Goal: Transaction & Acquisition: Purchase product/service

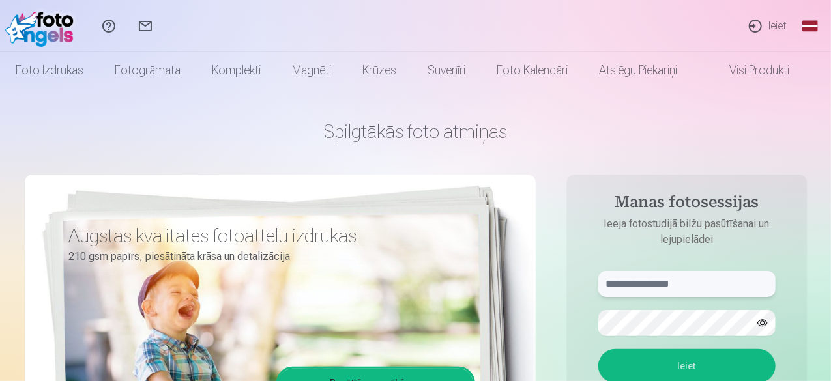
click at [667, 286] on input "text" at bounding box center [686, 284] width 177 height 26
type input "**********"
click at [764, 324] on button "button" at bounding box center [762, 323] width 25 height 25
click at [722, 365] on button "Ieiet" at bounding box center [686, 366] width 177 height 34
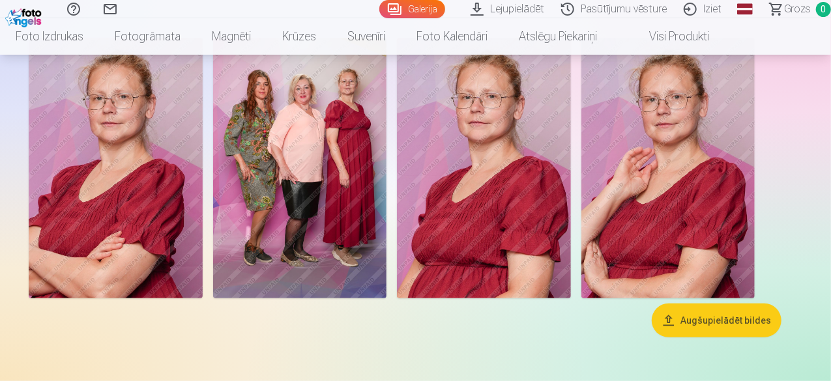
scroll to position [85, 0]
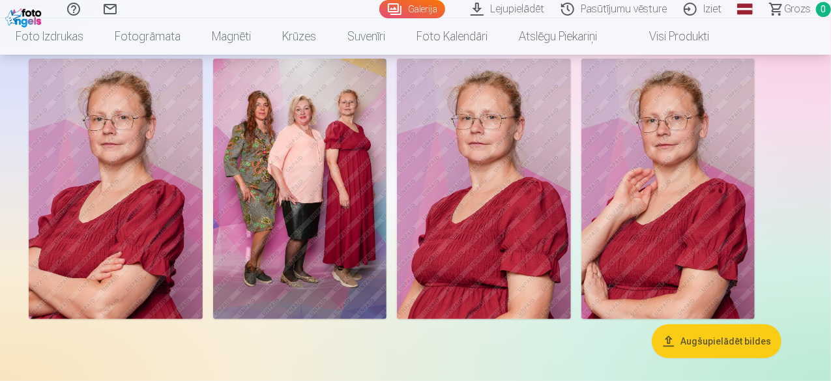
drag, startPoint x: 829, startPoint y: 20, endPoint x: 830, endPoint y: 44, distance: 23.5
click at [830, 44] on nav "Foto izdrukas Augstas kvalitātes fotoattēlu izdrukas 210 gsm papīrs, piesātināt…" at bounding box center [415, 36] width 831 height 36
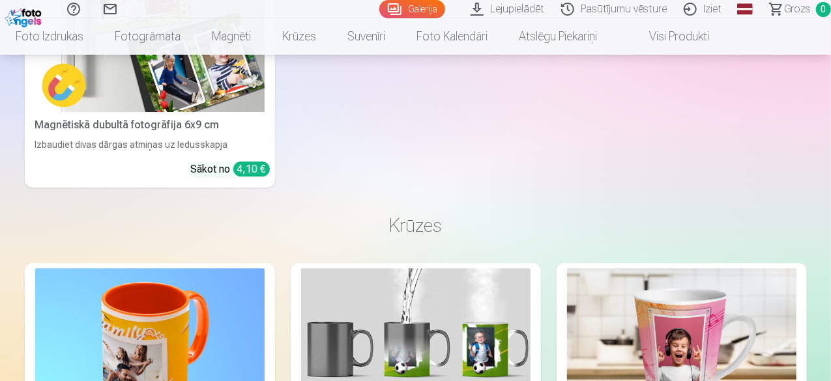
scroll to position [2028, 0]
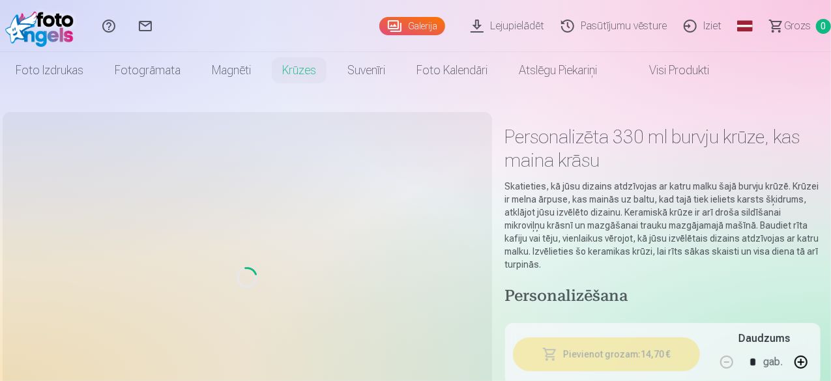
click at [512, 138] on h1 "Personalizēta 330 ml burvju krūze, kas maina krāsu" at bounding box center [662, 148] width 315 height 47
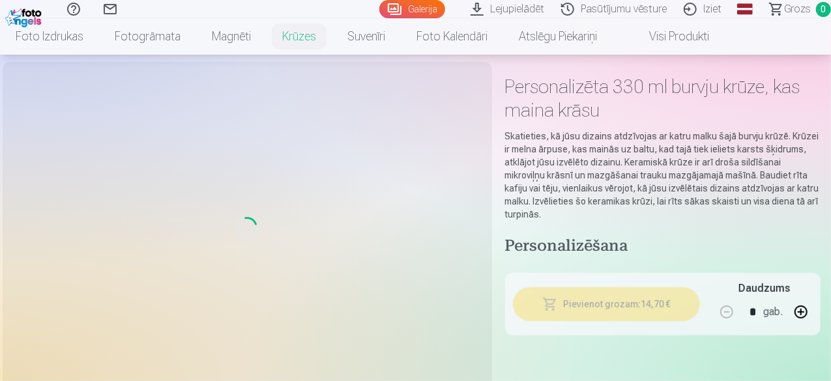
scroll to position [61, 0]
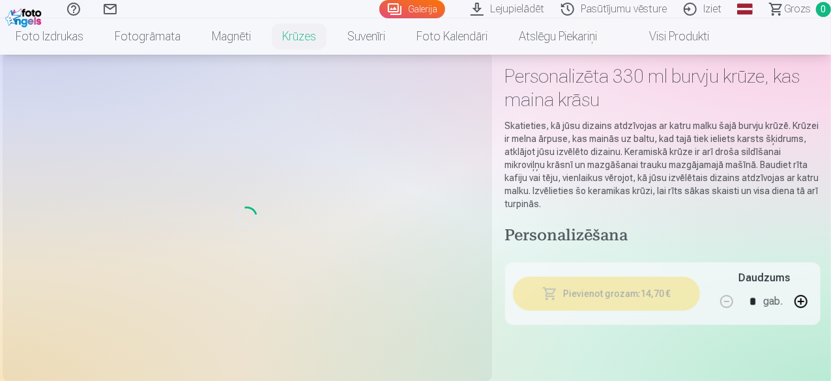
click at [56, 213] on div "Loading..." at bounding box center [247, 216] width 474 height 315
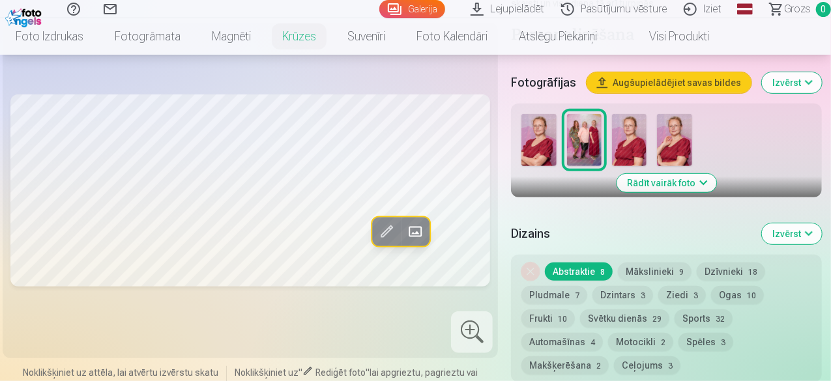
scroll to position [267, 0]
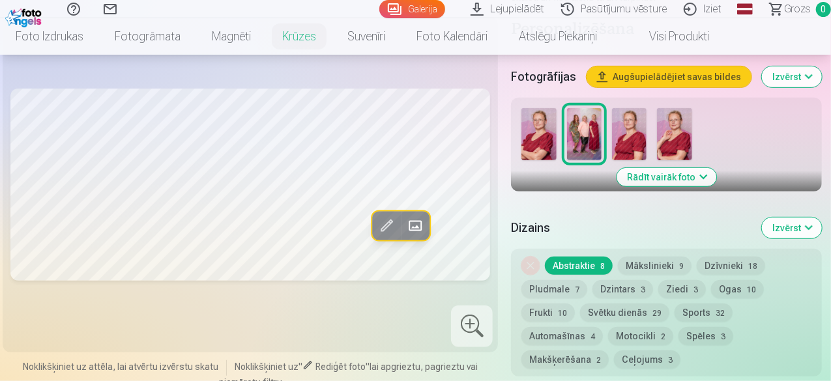
click at [652, 257] on button "Mākslinieki 9" at bounding box center [655, 266] width 74 height 18
click at [722, 257] on button "Dzīvnieki 18" at bounding box center [731, 266] width 68 height 18
click at [543, 280] on button "Pludmale 7" at bounding box center [554, 289] width 66 height 18
click at [629, 280] on button "Dzintars 3" at bounding box center [622, 289] width 61 height 18
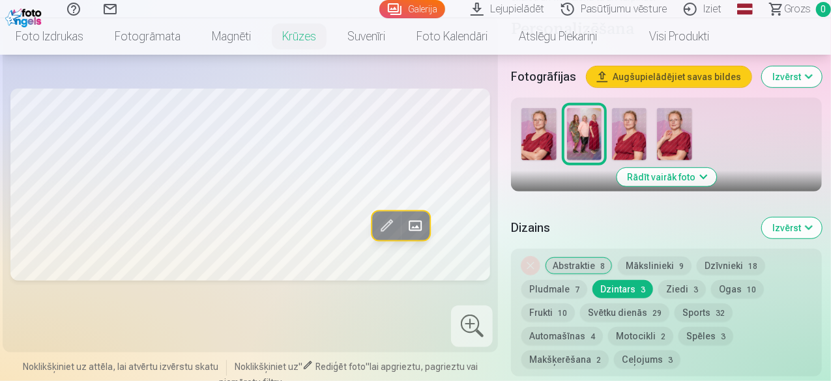
click at [533, 113] on img at bounding box center [538, 134] width 35 height 52
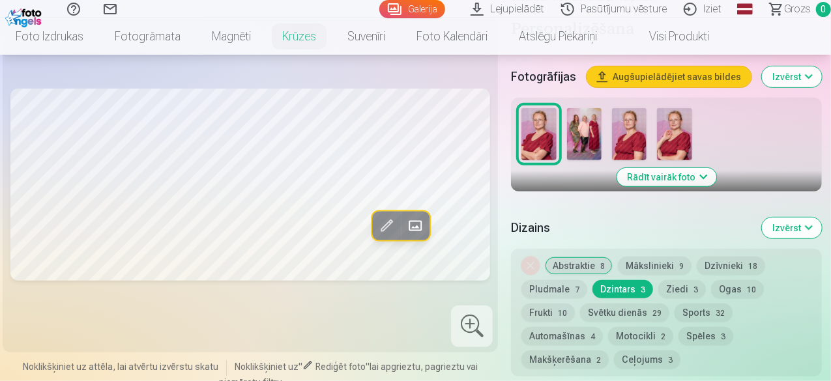
click at [629, 115] on img at bounding box center [629, 134] width 35 height 52
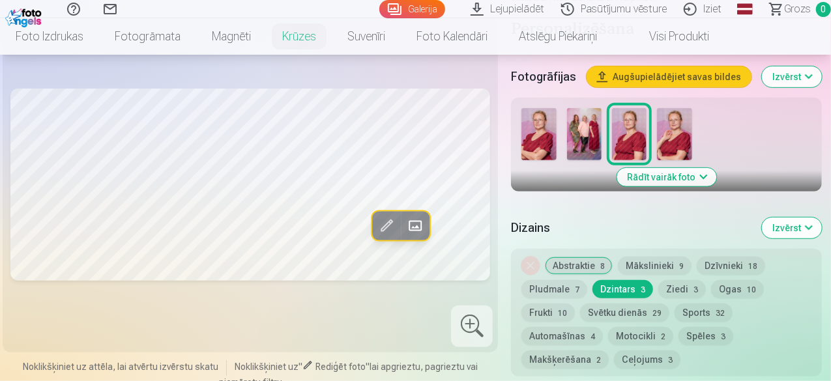
click at [671, 121] on img at bounding box center [674, 134] width 35 height 52
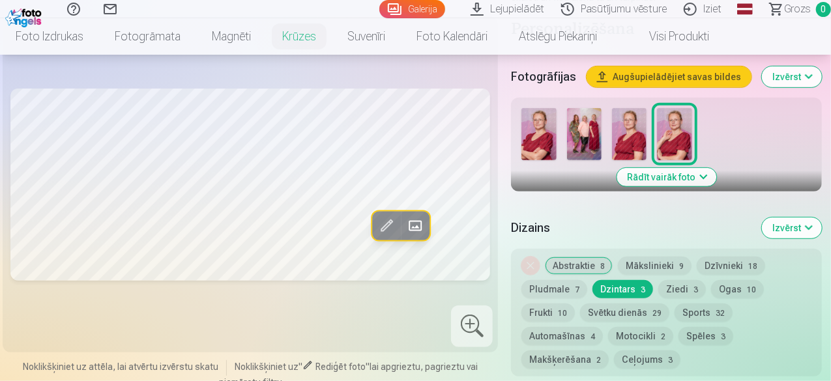
click at [543, 113] on img at bounding box center [538, 134] width 35 height 52
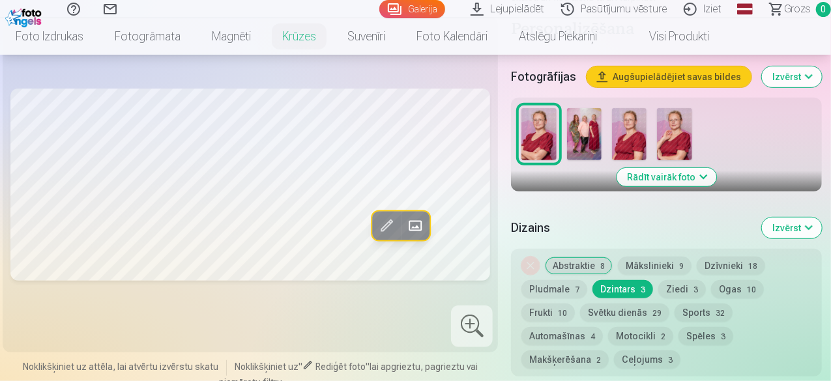
click at [666, 122] on img at bounding box center [674, 134] width 35 height 52
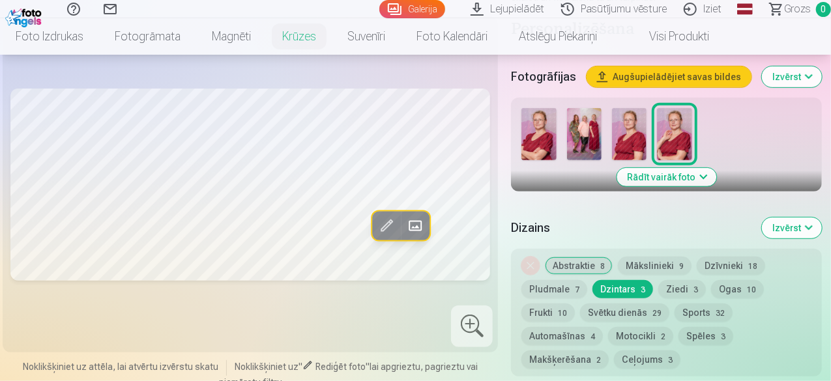
click at [818, 218] on button "Izvērst" at bounding box center [792, 228] width 60 height 21
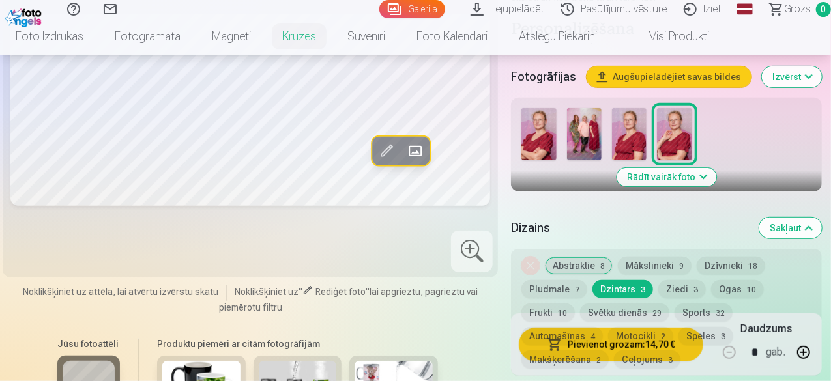
click at [818, 218] on button "Sakļaut" at bounding box center [790, 228] width 63 height 21
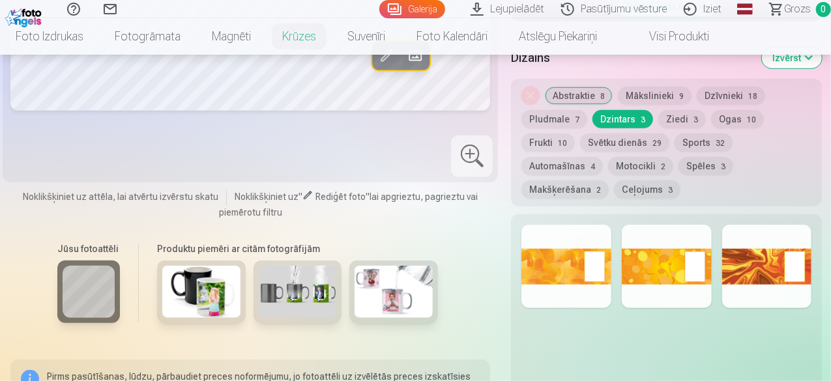
scroll to position [444, 0]
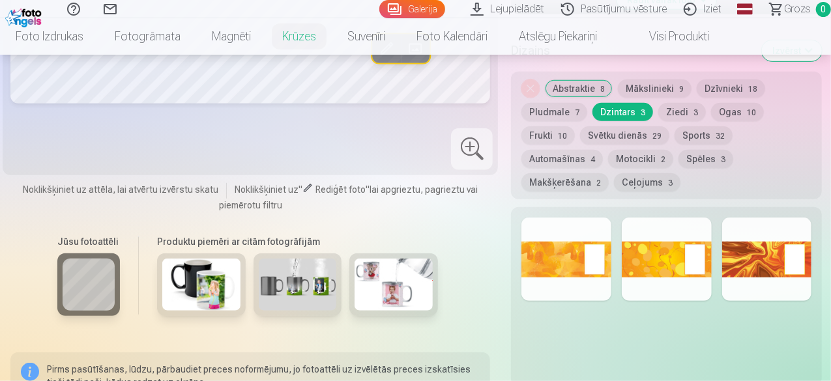
click at [705, 218] on div at bounding box center [667, 259] width 90 height 83
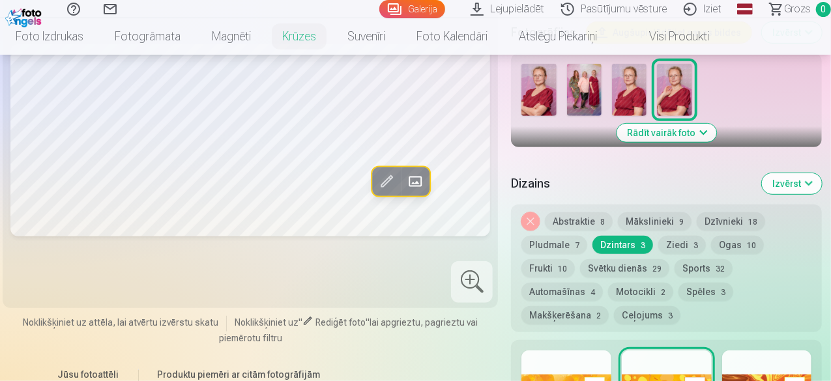
scroll to position [328, 0]
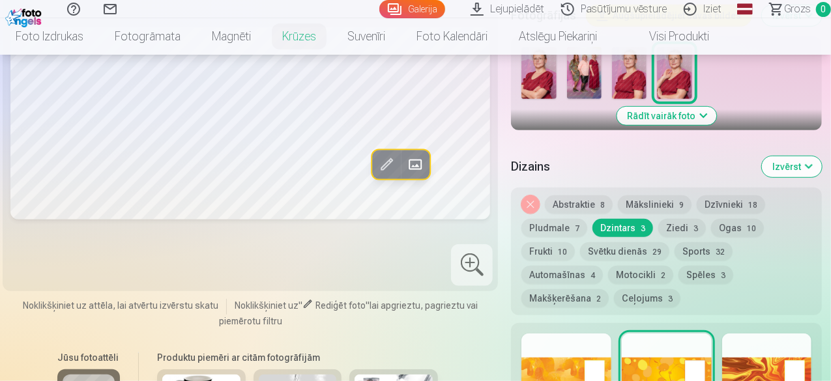
click at [578, 195] on button "Abstraktie 8" at bounding box center [579, 204] width 68 height 18
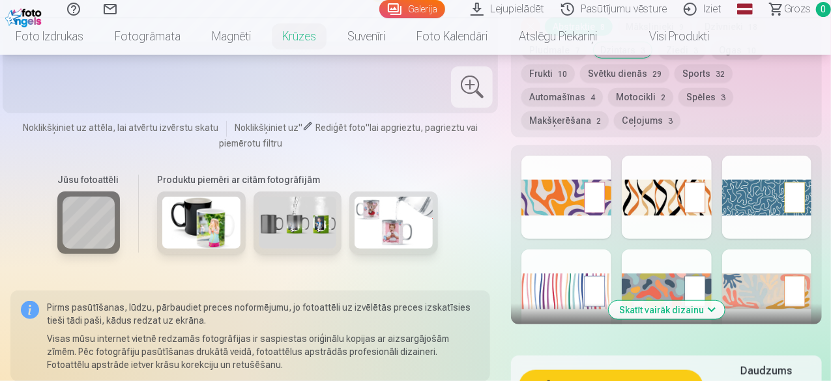
scroll to position [495, 0]
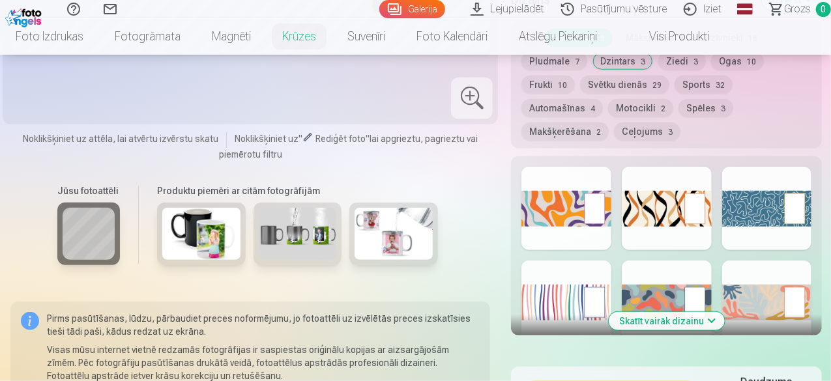
click at [710, 312] on button "Skatīt vairāk dizainu" at bounding box center [667, 321] width 116 height 18
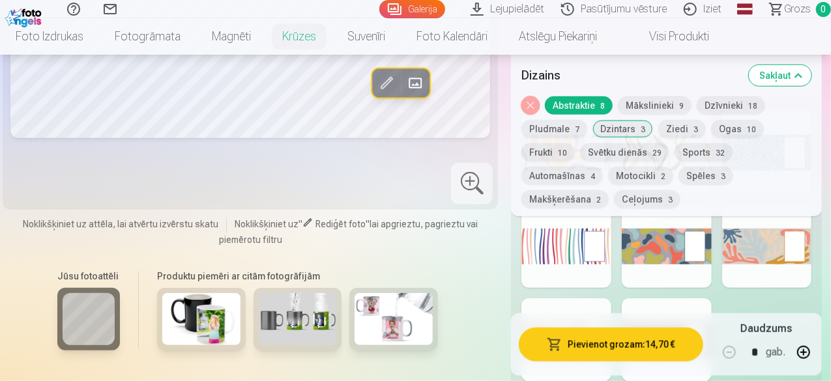
scroll to position [521, 0]
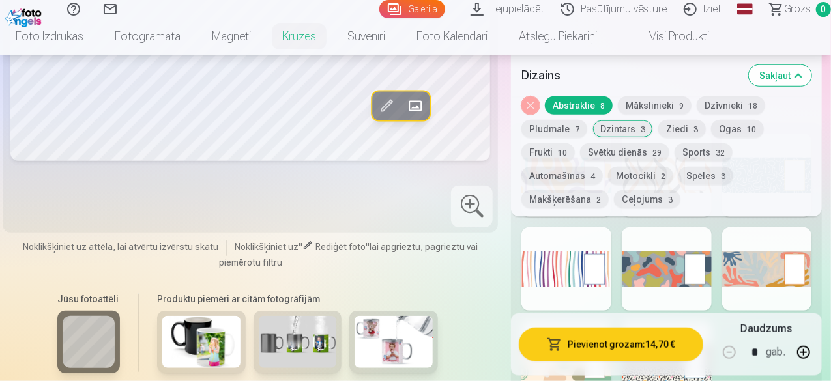
click at [648, 101] on button "Mākslinieki 9" at bounding box center [655, 105] width 74 height 18
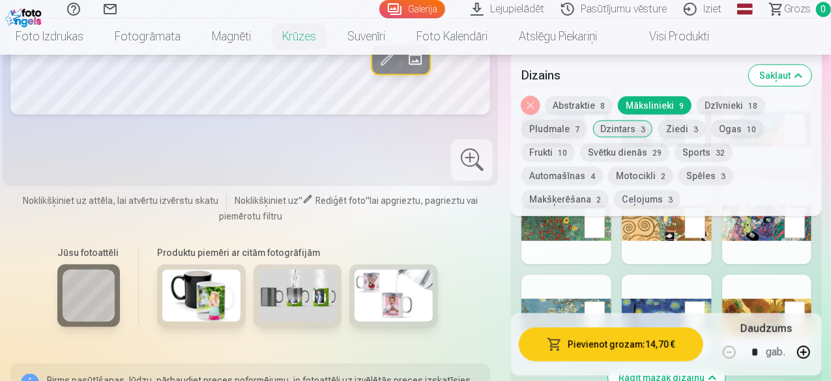
scroll to position [589, 0]
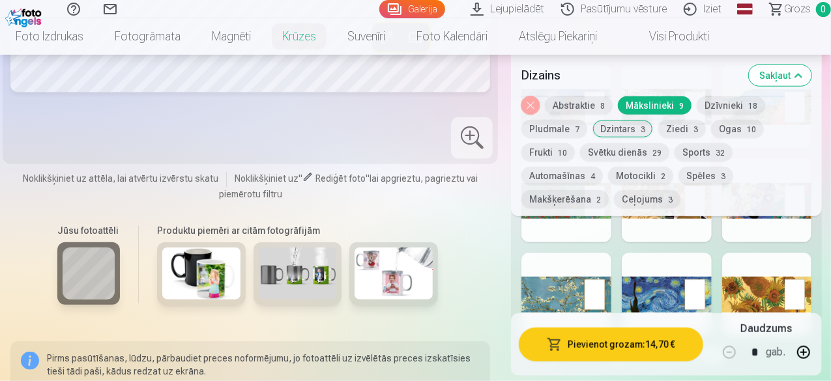
click at [668, 260] on div at bounding box center [667, 294] width 90 height 83
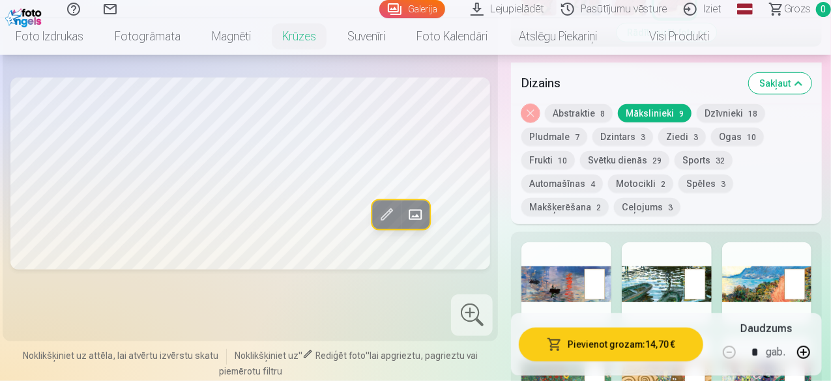
scroll to position [401, 0]
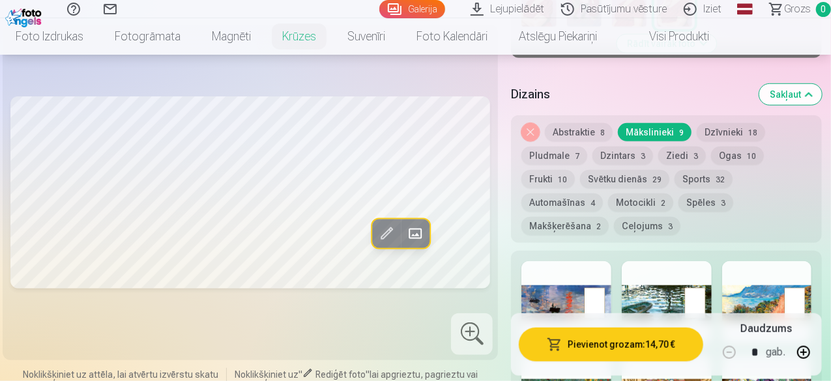
click at [728, 123] on button "Dzīvnieki 18" at bounding box center [731, 132] width 68 height 18
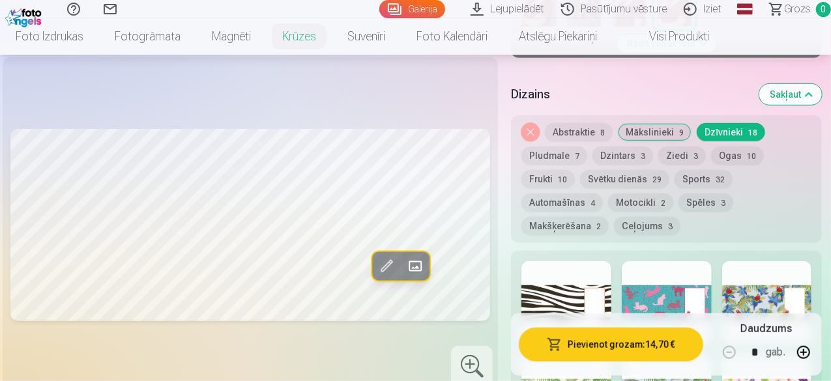
click at [590, 266] on div at bounding box center [566, 302] width 90 height 83
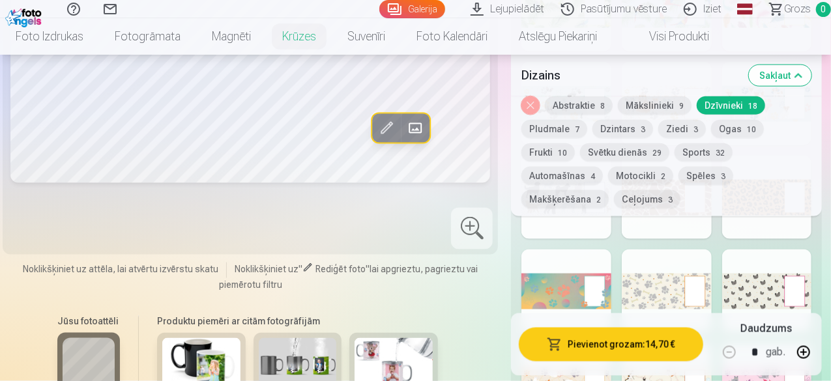
scroll to position [768, 0]
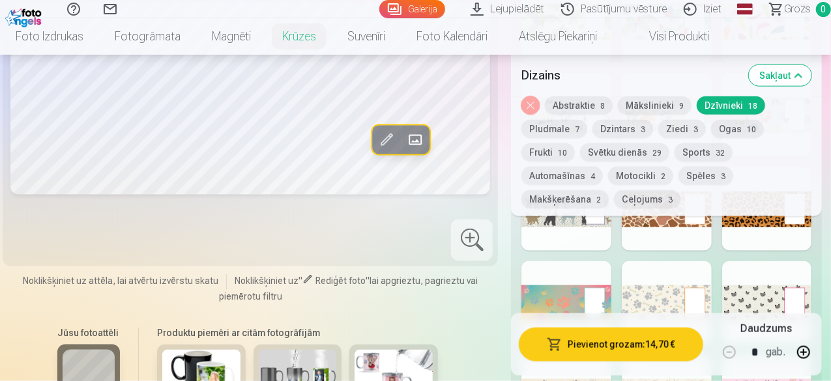
click at [712, 265] on div at bounding box center [667, 302] width 90 height 83
click at [795, 261] on div at bounding box center [767, 302] width 90 height 83
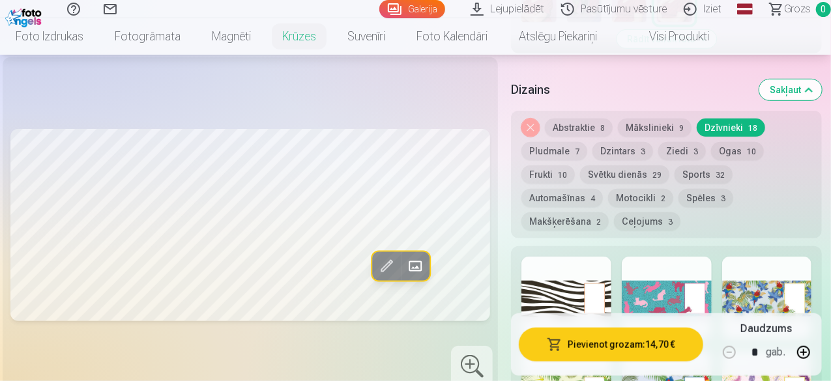
scroll to position [381, 0]
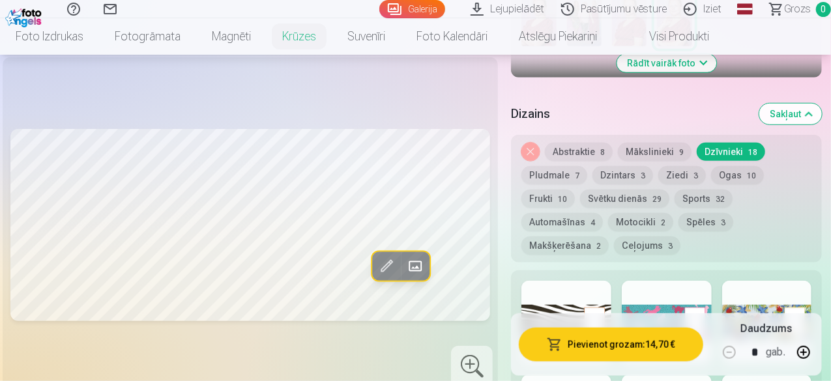
click at [558, 166] on button "Pludmale 7" at bounding box center [554, 175] width 66 height 18
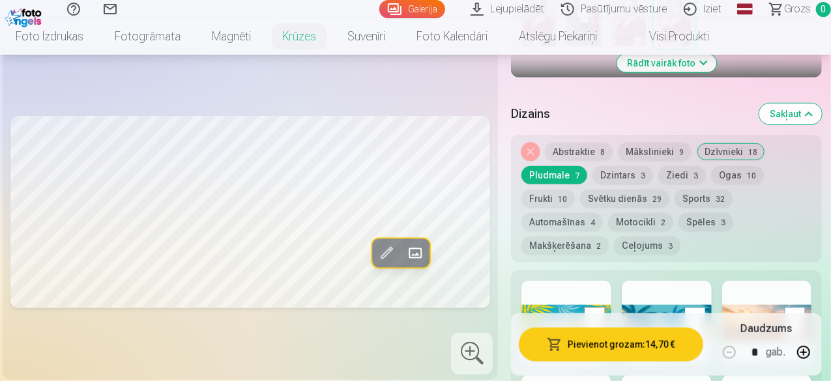
click at [801, 288] on div at bounding box center [767, 322] width 90 height 83
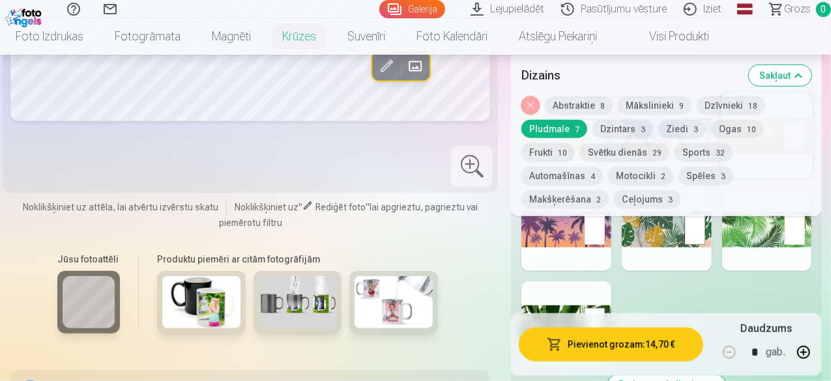
scroll to position [566, 0]
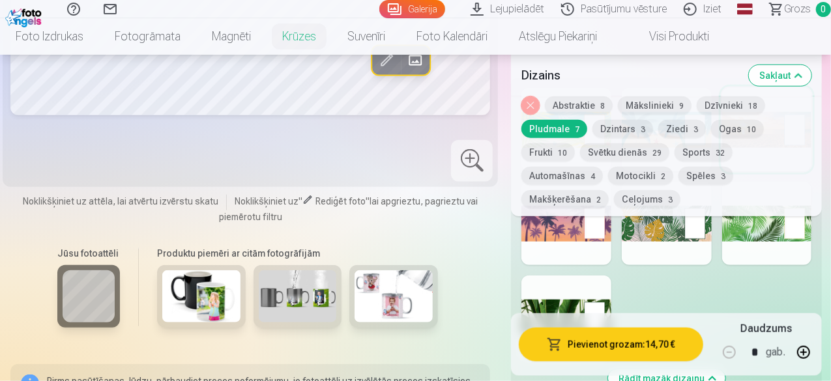
click at [591, 283] on div at bounding box center [566, 317] width 90 height 83
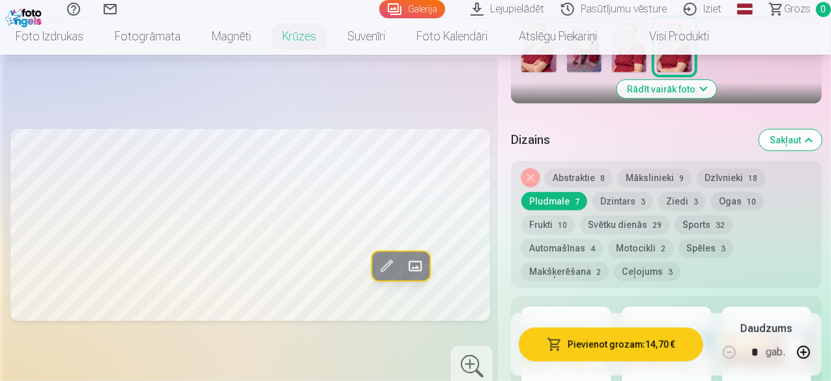
scroll to position [344, 0]
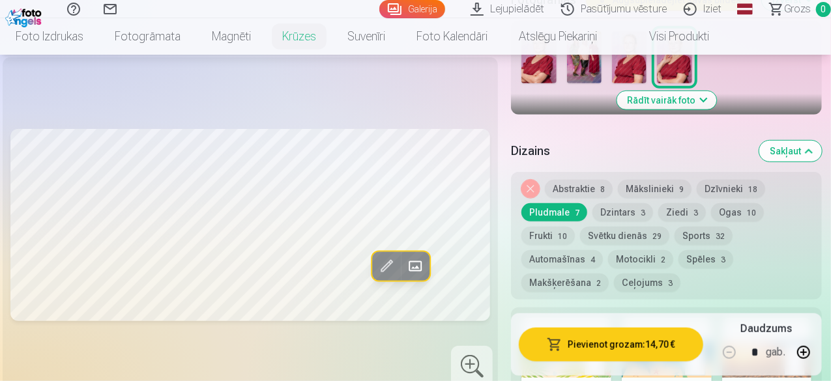
click at [603, 203] on button "Dzintars 3" at bounding box center [622, 212] width 61 height 18
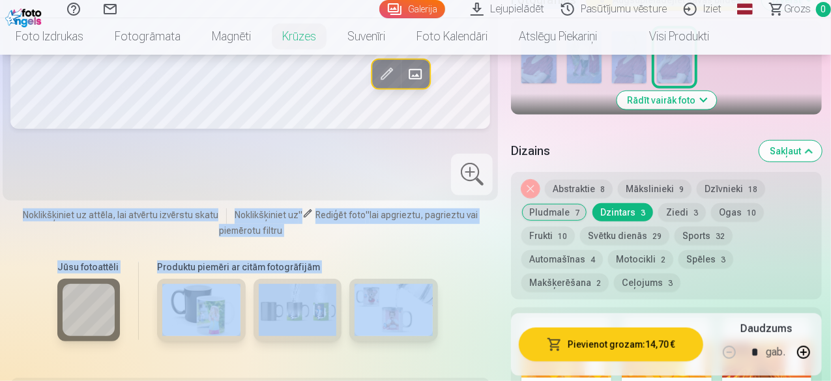
drag, startPoint x: 830, startPoint y: 50, endPoint x: 831, endPoint y: 66, distance: 16.3
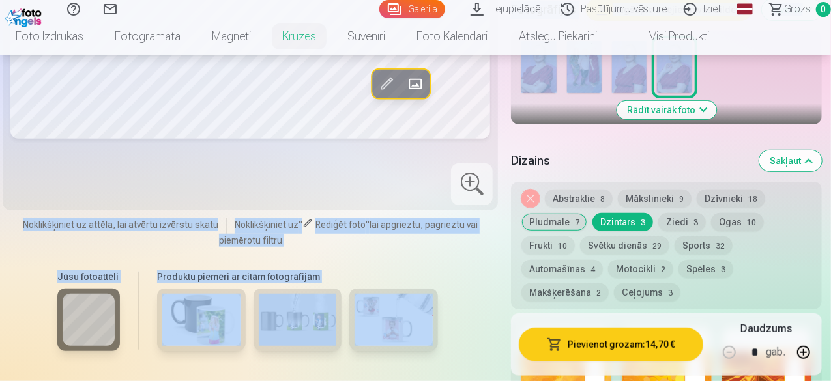
scroll to position [328, 0]
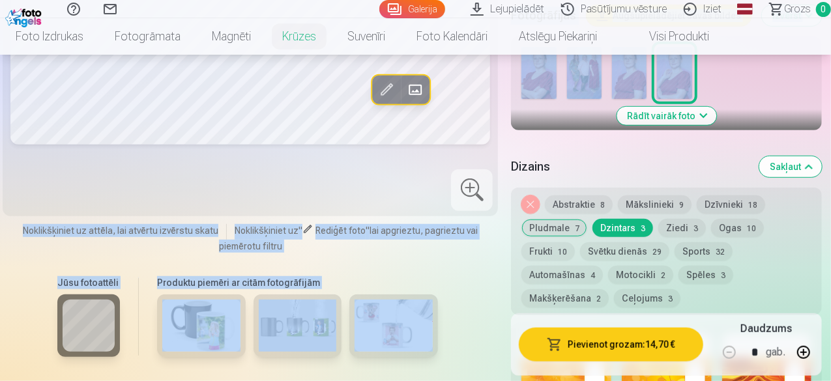
click at [472, 268] on div "Jūsu fotoattēli Produktu piemēri ar citām fotogrāfijām" at bounding box center [250, 322] width 480 height 109
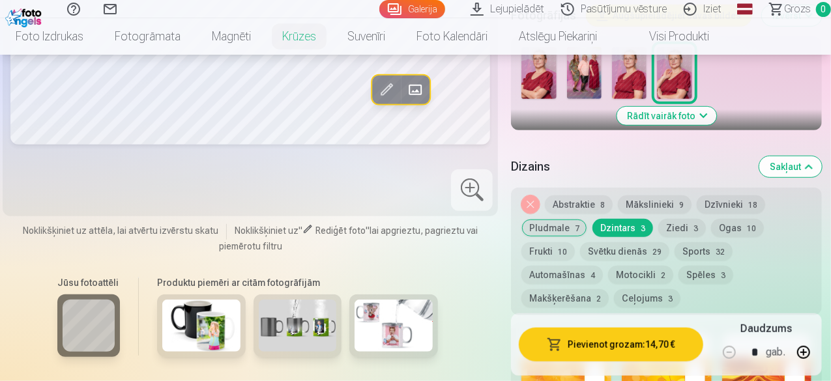
click at [665, 219] on button "Ziedi 3" at bounding box center [682, 228] width 48 height 18
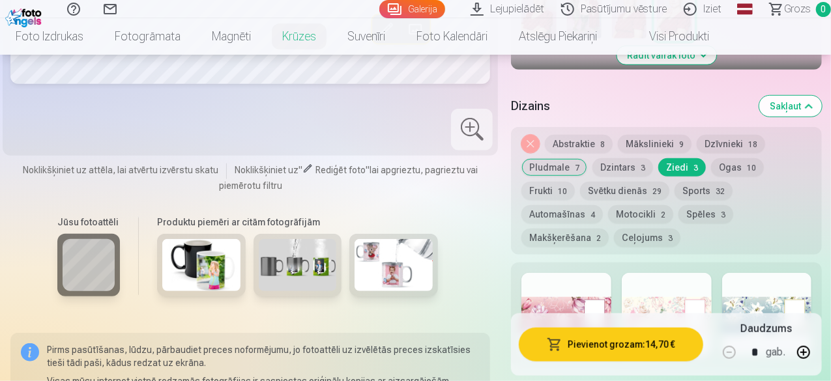
scroll to position [399, 0]
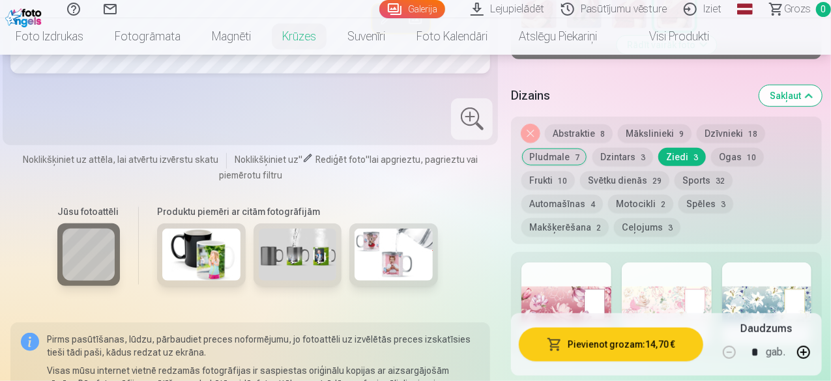
click at [594, 266] on div at bounding box center [566, 304] width 90 height 83
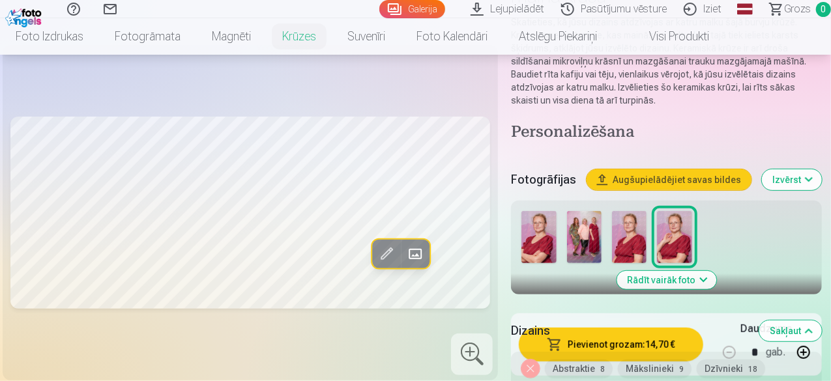
scroll to position [153, 0]
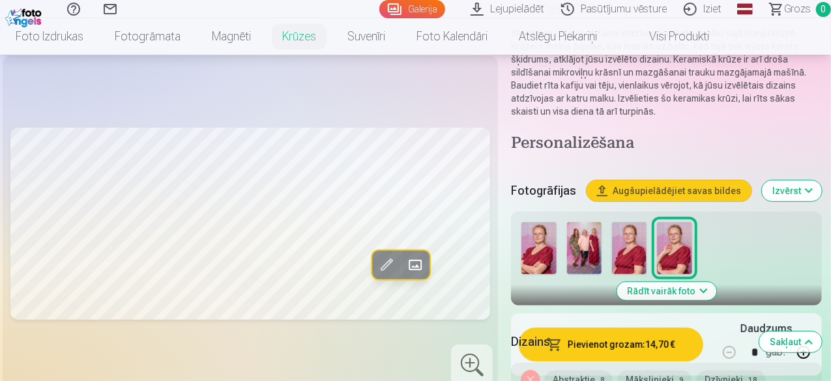
click at [538, 239] on img at bounding box center [538, 248] width 35 height 52
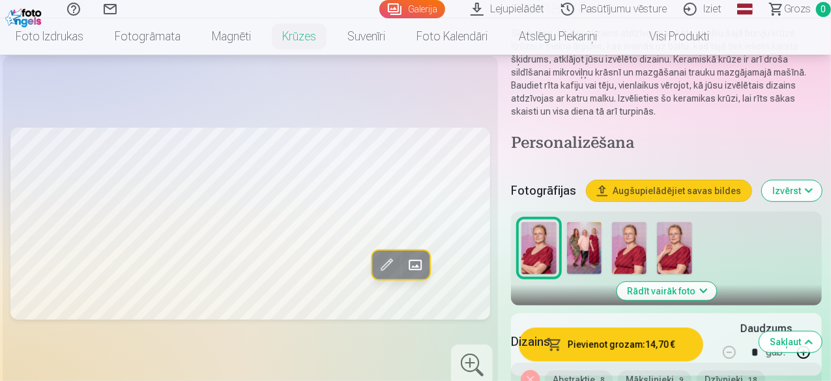
click at [675, 229] on img at bounding box center [674, 248] width 35 height 52
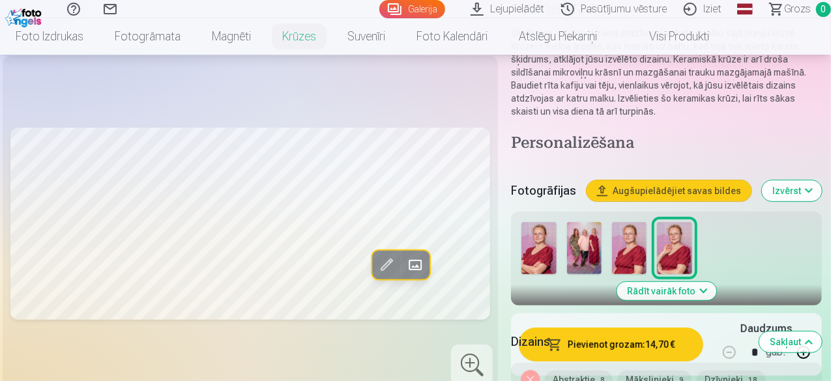
click at [624, 244] on img at bounding box center [629, 248] width 35 height 52
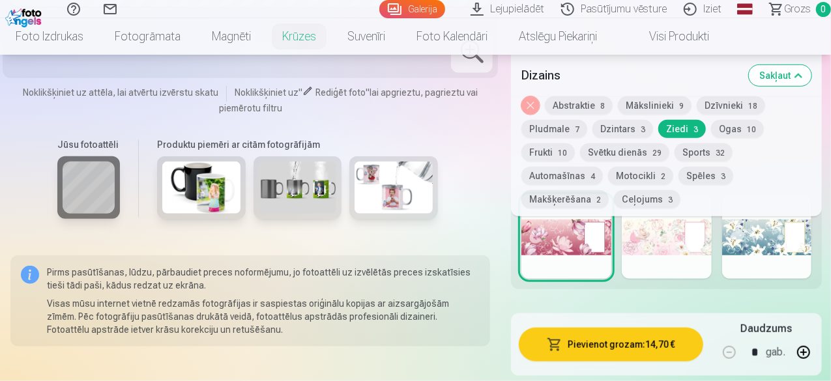
scroll to position [459, 0]
click at [809, 201] on div at bounding box center [767, 236] width 90 height 83
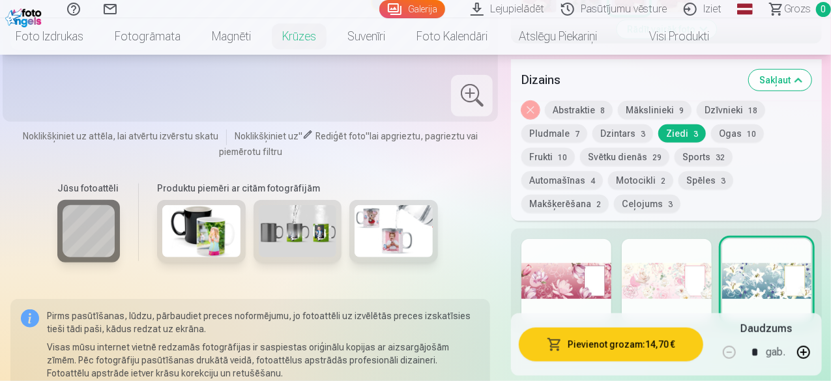
scroll to position [399, 0]
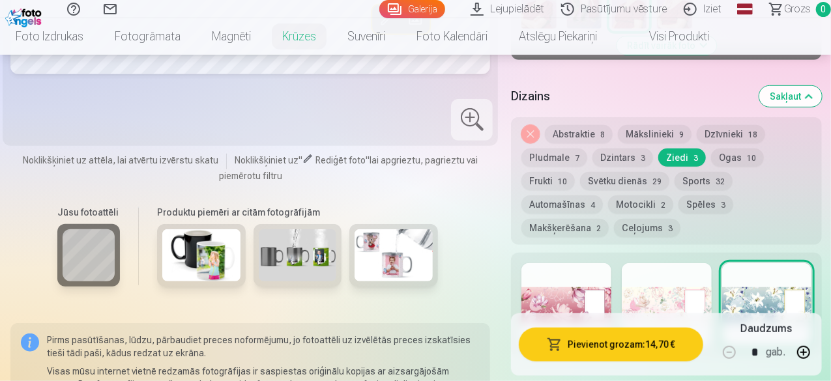
click at [698, 273] on div at bounding box center [667, 304] width 90 height 83
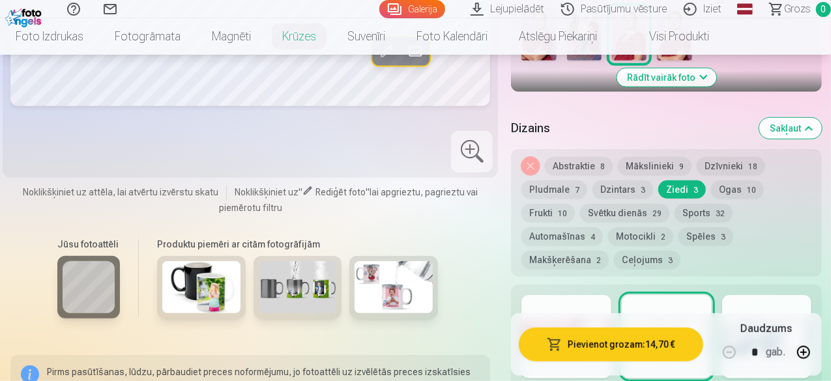
scroll to position [361, 0]
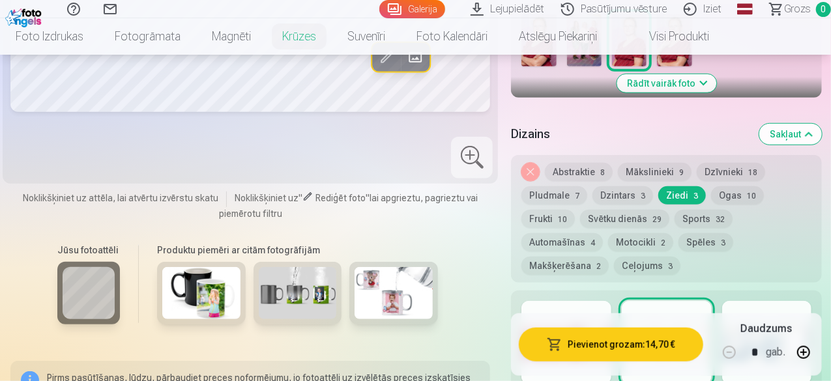
click at [734, 186] on button "Ogas 10" at bounding box center [737, 195] width 53 height 18
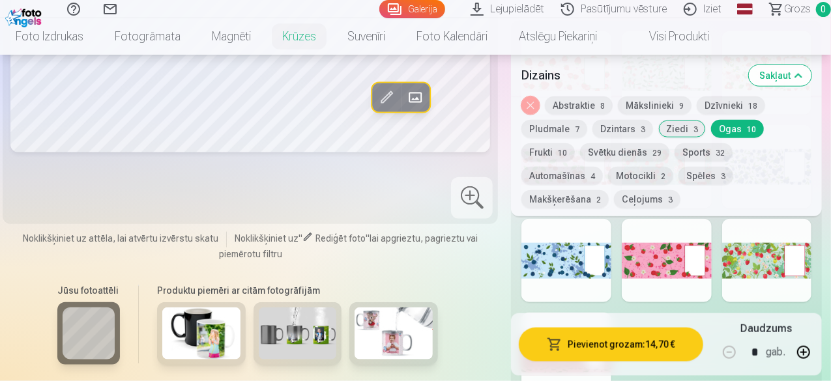
scroll to position [524, 0]
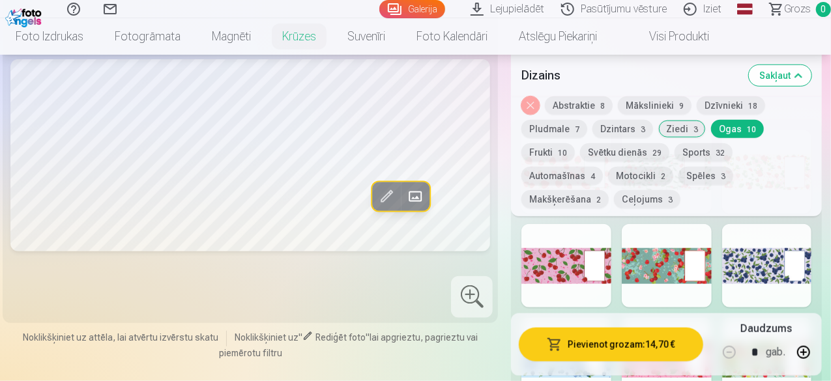
click at [575, 143] on button "Frukti 10" at bounding box center [547, 152] width 53 height 18
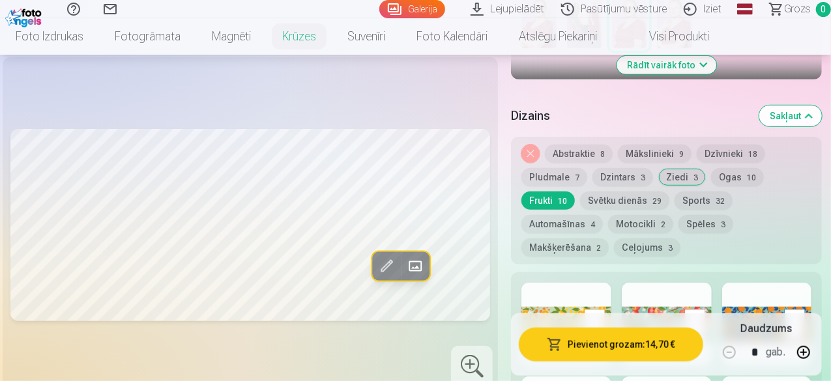
scroll to position [367, 0]
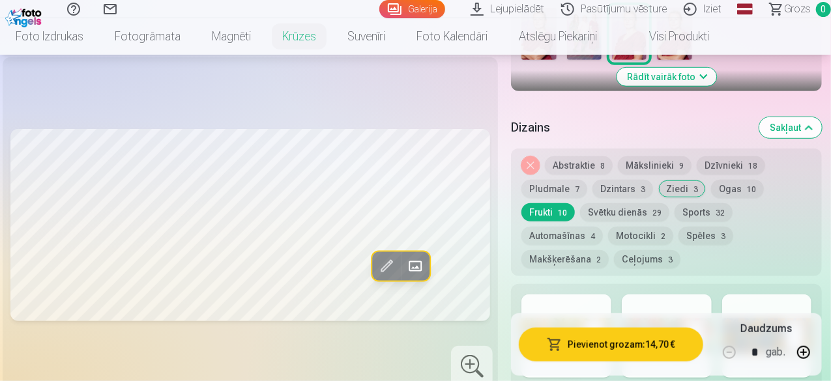
click at [580, 203] on button "Svētku dienās 29" at bounding box center [624, 212] width 89 height 18
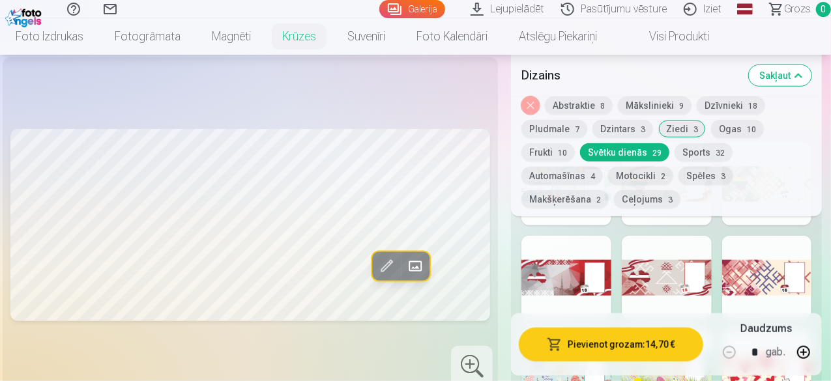
scroll to position [428, 0]
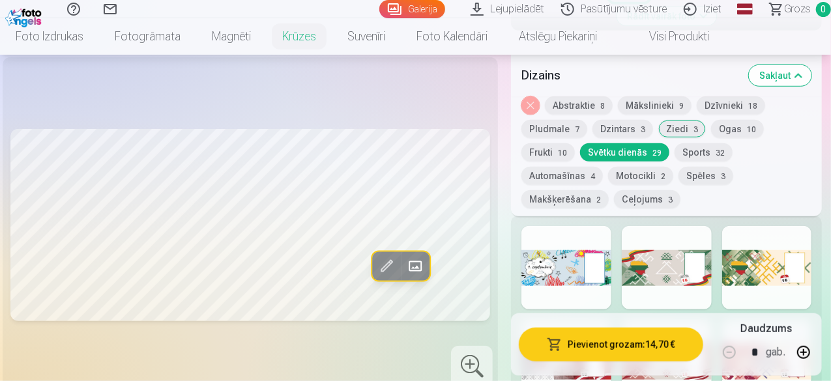
click at [702, 320] on div at bounding box center [667, 361] width 90 height 83
click at [830, 48] on nav "Foto izdrukas Augstas kvalitātes fotoattēlu izdrukas 210 gsm papīrs, piesātināt…" at bounding box center [415, 36] width 831 height 36
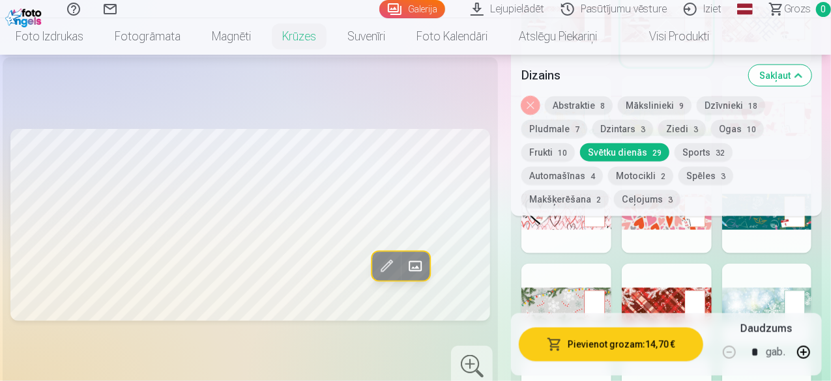
scroll to position [792, 0]
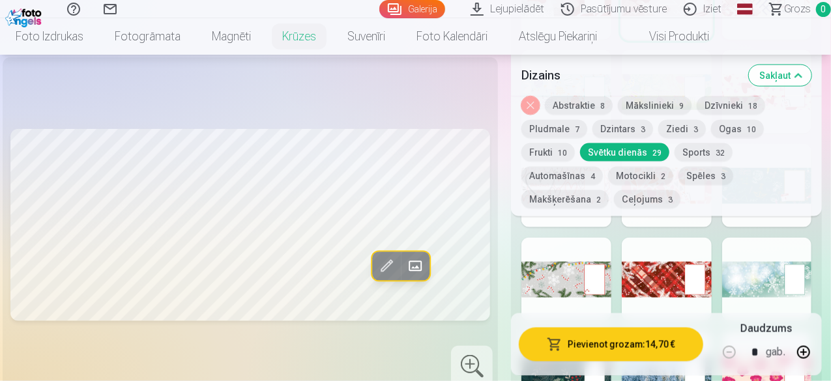
click at [702, 250] on div at bounding box center [667, 279] width 90 height 83
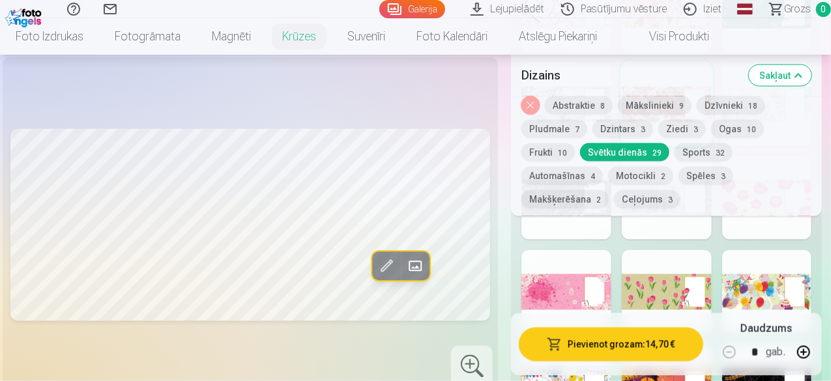
scroll to position [986, 0]
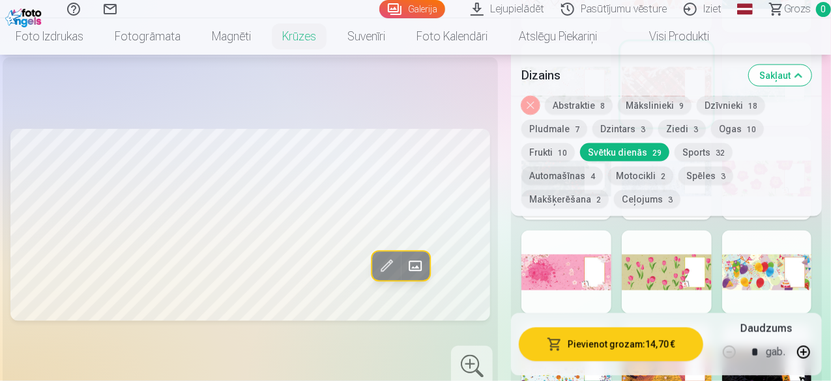
click at [602, 235] on div at bounding box center [566, 272] width 90 height 83
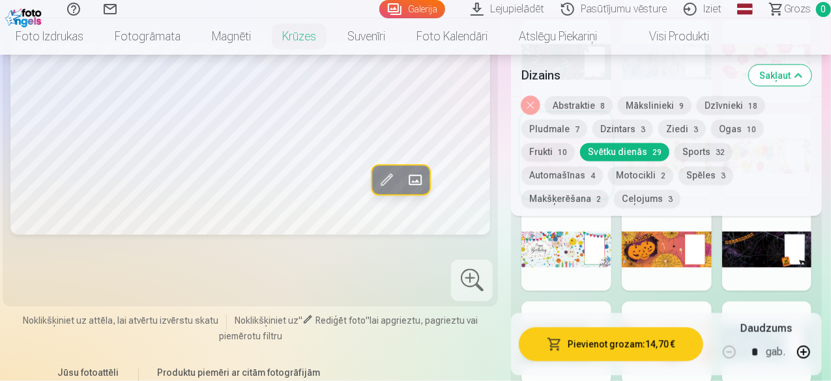
scroll to position [1071, 0]
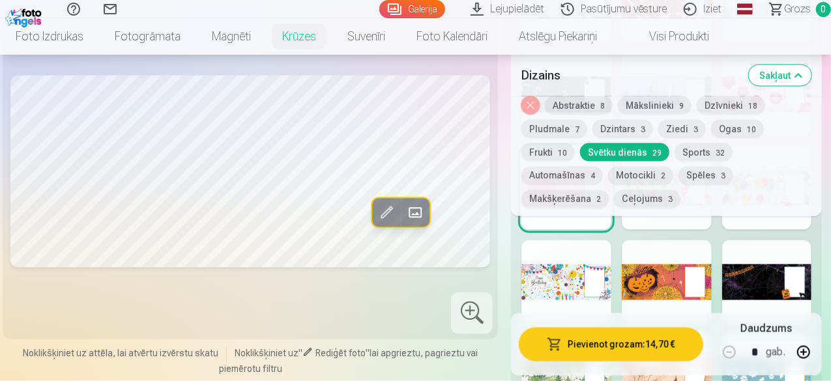
click at [782, 248] on div at bounding box center [767, 281] width 90 height 83
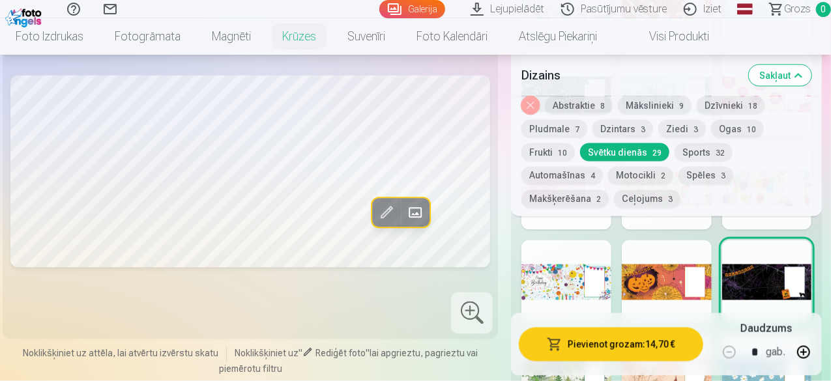
click at [822, 93] on div "Dizains Sakļaut" at bounding box center [666, 76] width 311 height 42
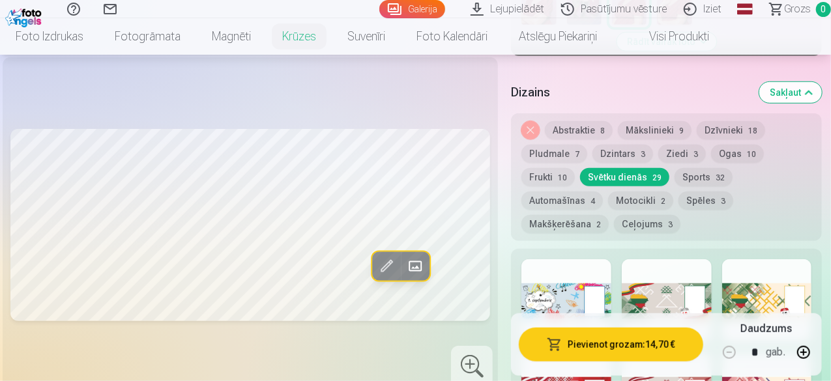
scroll to position [325, 0]
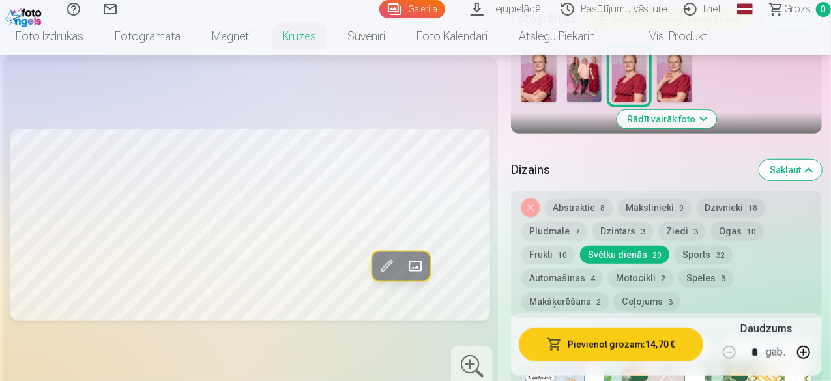
click at [715, 251] on span "32" at bounding box center [719, 255] width 9 height 9
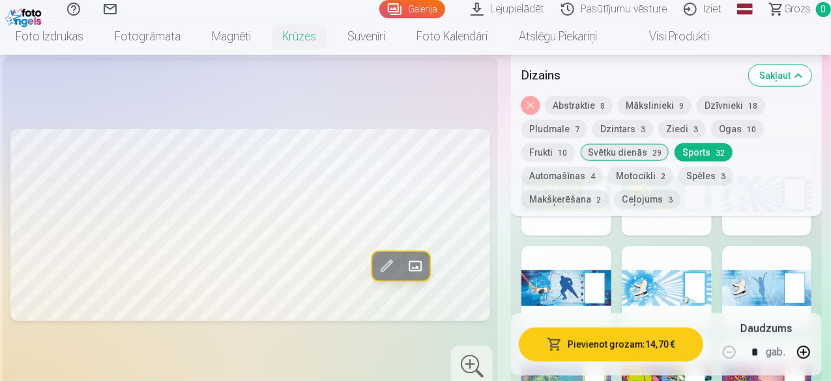
scroll to position [508, 0]
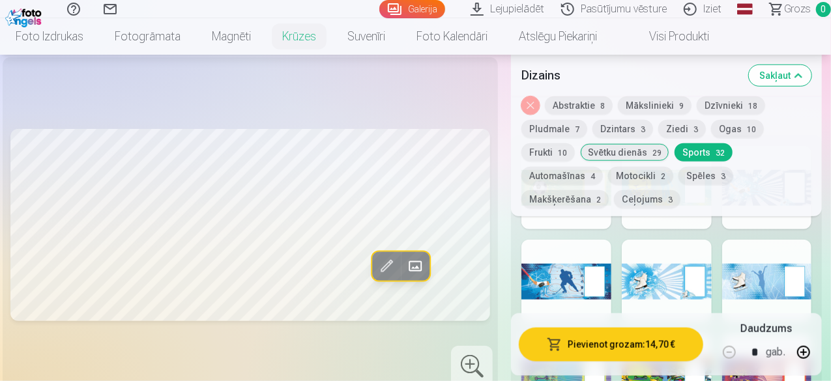
click at [603, 167] on button "Automašīnas 4" at bounding box center [561, 176] width 81 height 18
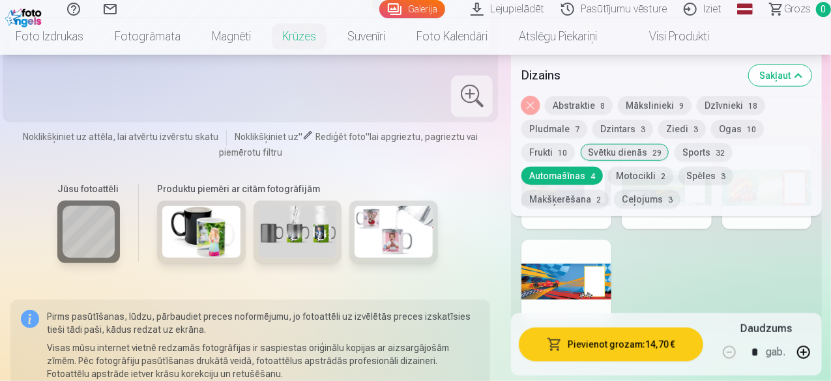
click at [608, 173] on button "Motocikli 2" at bounding box center [640, 176] width 65 height 18
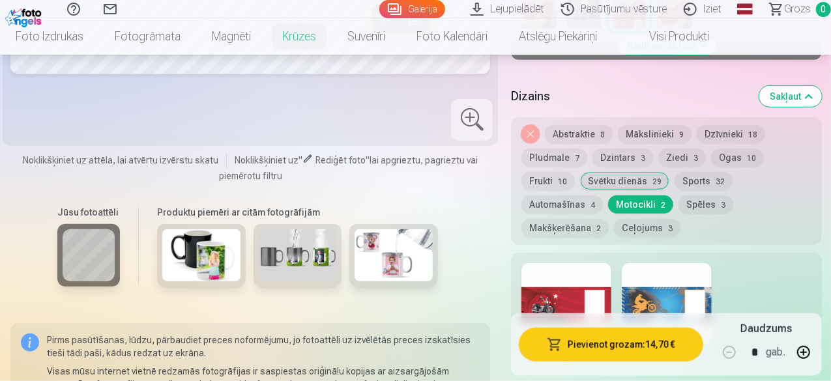
scroll to position [400, 0]
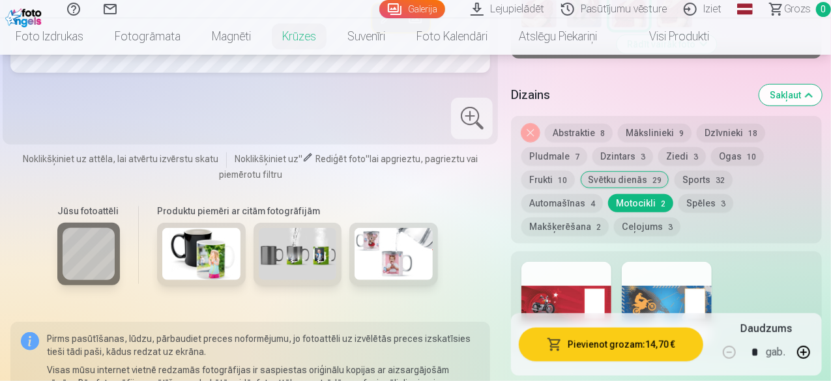
click at [672, 147] on button "Ziedi 3" at bounding box center [682, 156] width 48 height 18
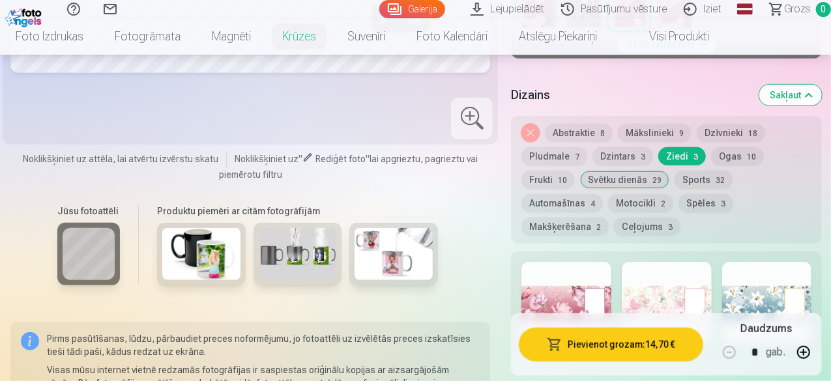
click at [597, 265] on div at bounding box center [566, 303] width 90 height 83
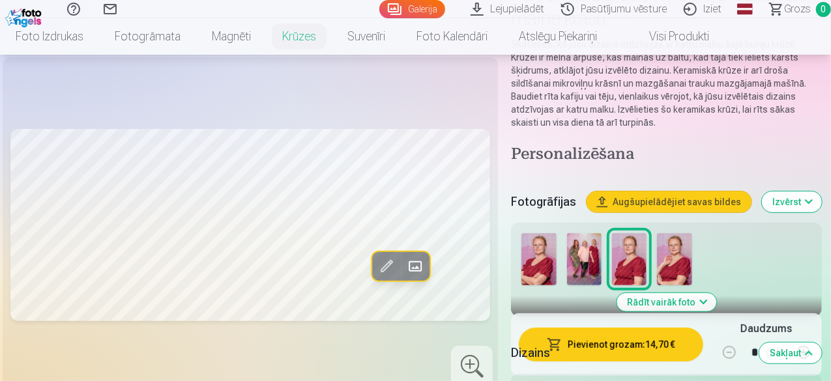
scroll to position [153, 0]
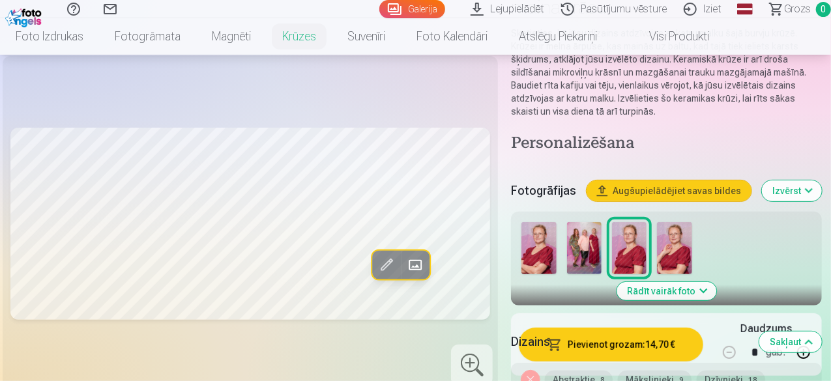
click at [811, 180] on button "Izvērst" at bounding box center [792, 190] width 60 height 21
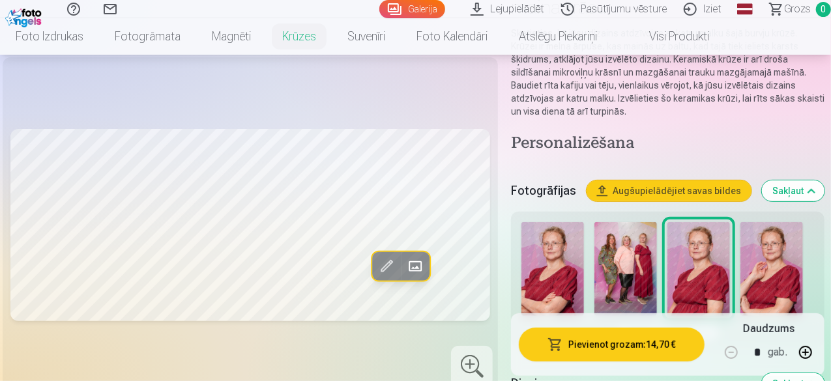
click at [811, 180] on button "Sakļaut" at bounding box center [793, 190] width 63 height 21
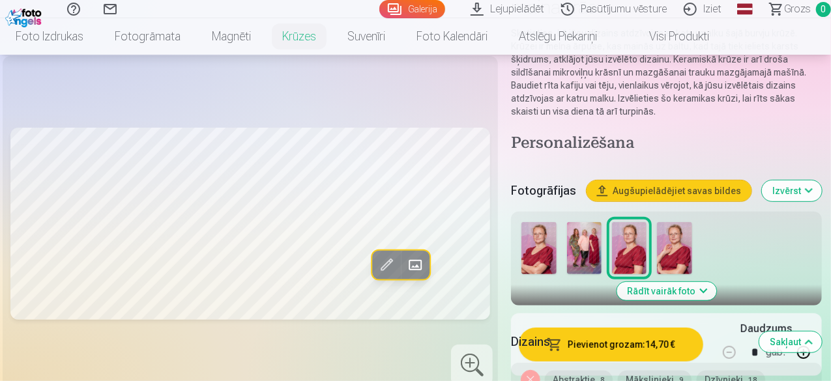
scroll to position [208, 0]
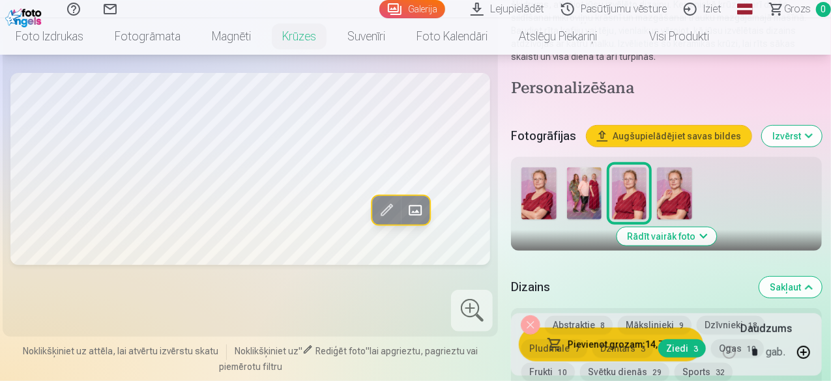
click at [812, 277] on button "Sakļaut" at bounding box center [790, 287] width 63 height 21
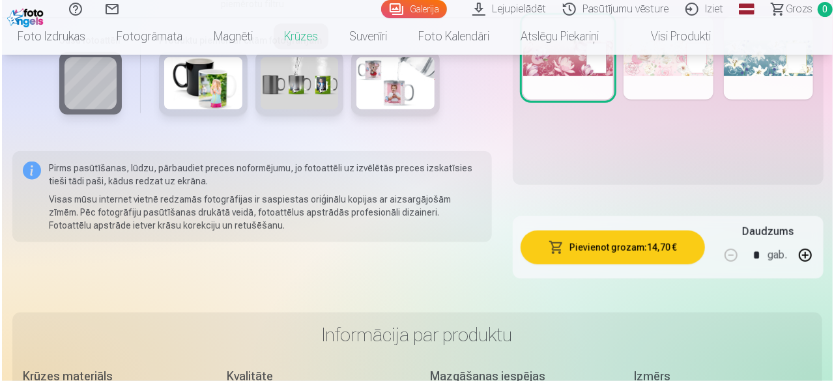
scroll to position [651, 0]
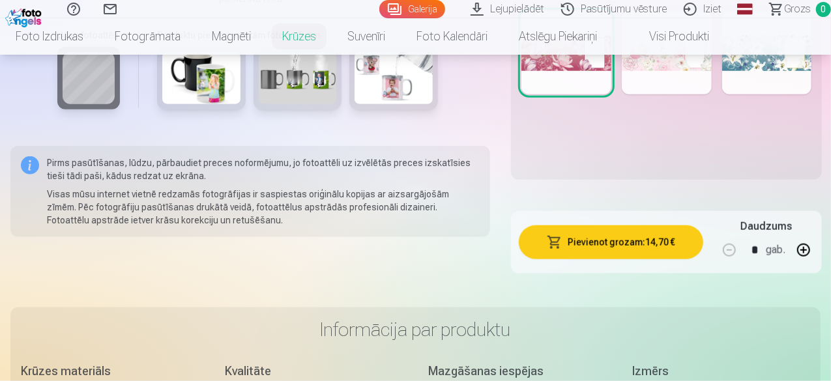
click at [645, 225] on button "Pievienot grozam : 14,70 €" at bounding box center [611, 242] width 184 height 34
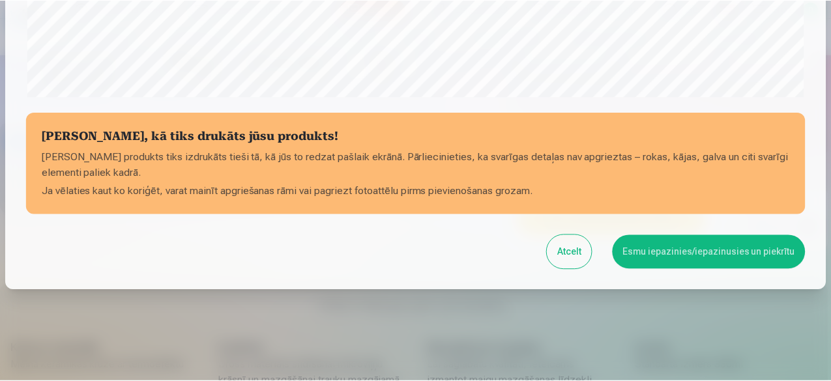
scroll to position [547, 0]
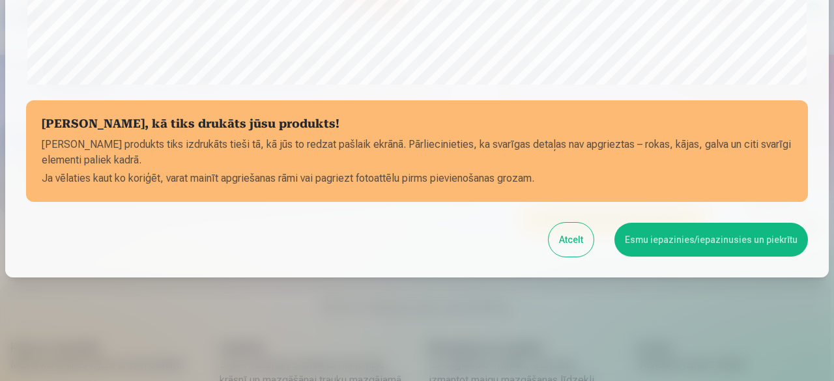
click at [661, 238] on button "Esmu iepazinies/iepazinusies un piekrītu" at bounding box center [711, 240] width 194 height 34
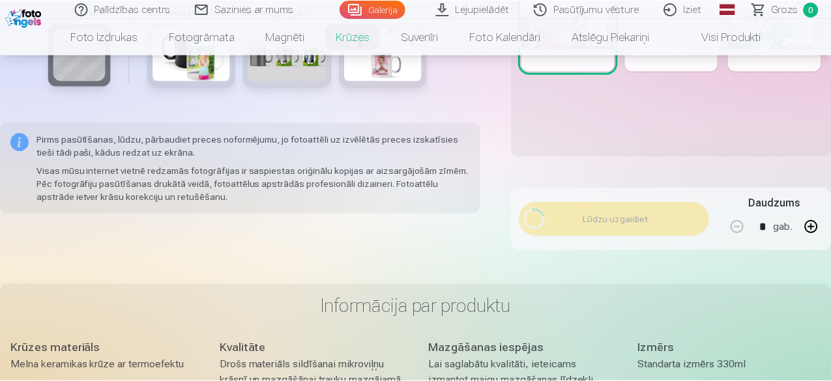
scroll to position [545, 0]
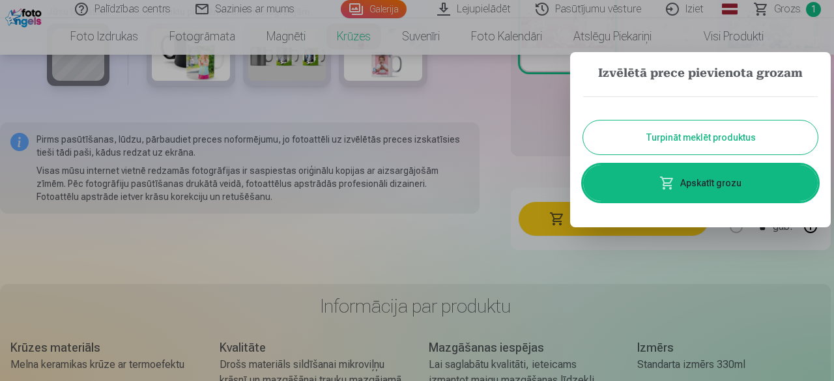
click at [676, 136] on button "Turpināt meklēt produktus" at bounding box center [700, 138] width 235 height 34
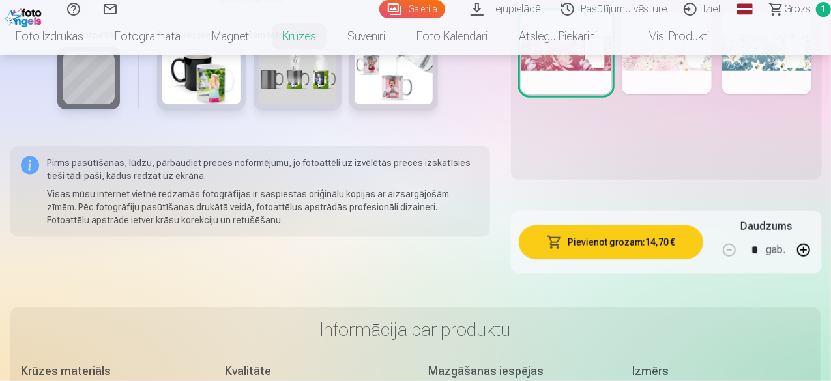
scroll to position [0, 0]
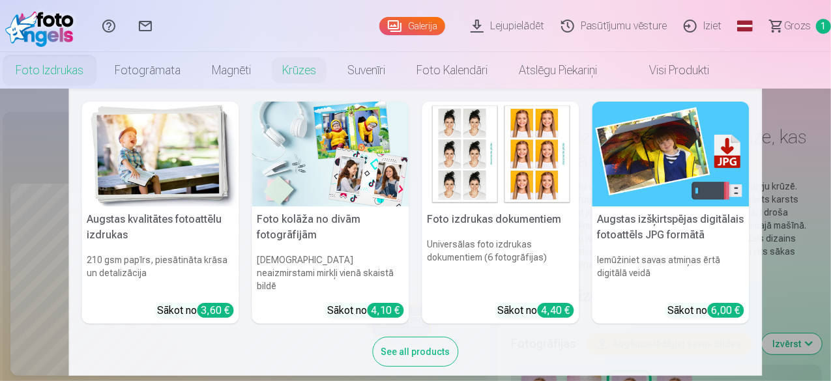
click at [99, 75] on link "Foto izdrukas" at bounding box center [49, 70] width 99 height 36
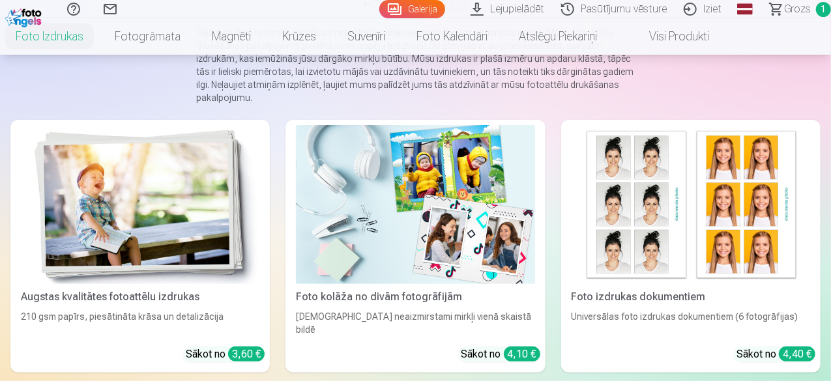
scroll to position [143, 0]
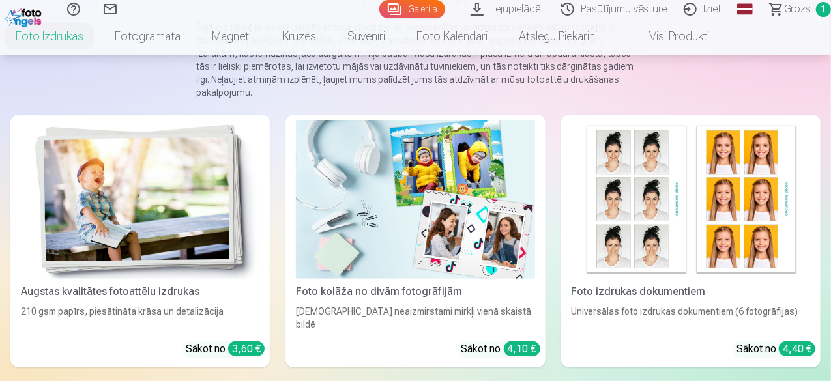
click at [139, 203] on img at bounding box center [140, 199] width 238 height 159
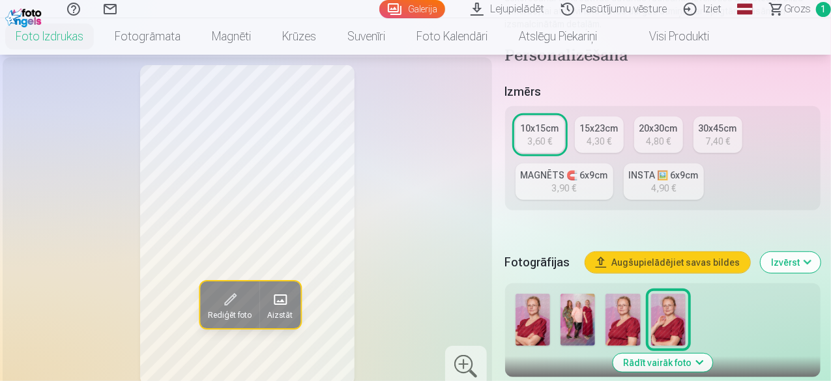
scroll to position [248, 0]
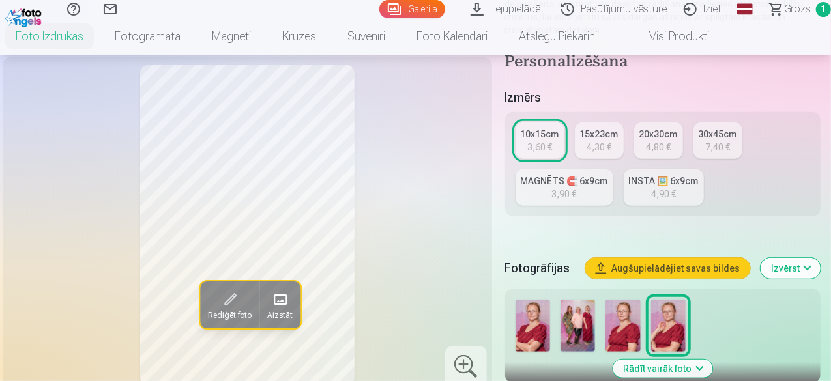
click at [580, 316] on img at bounding box center [577, 326] width 35 height 52
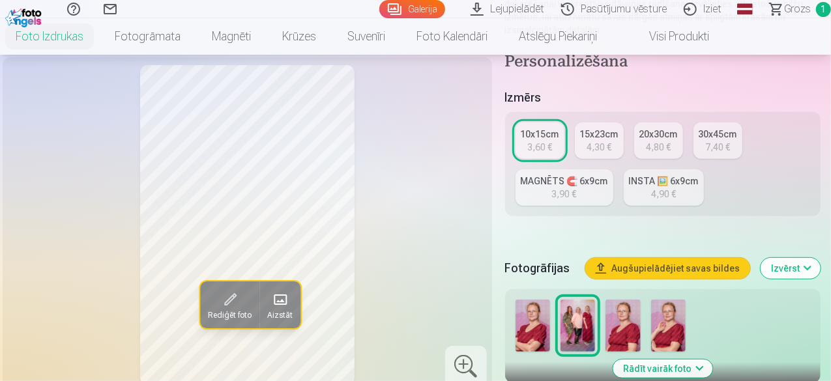
click at [552, 141] on div "3,60 €" at bounding box center [539, 147] width 25 height 13
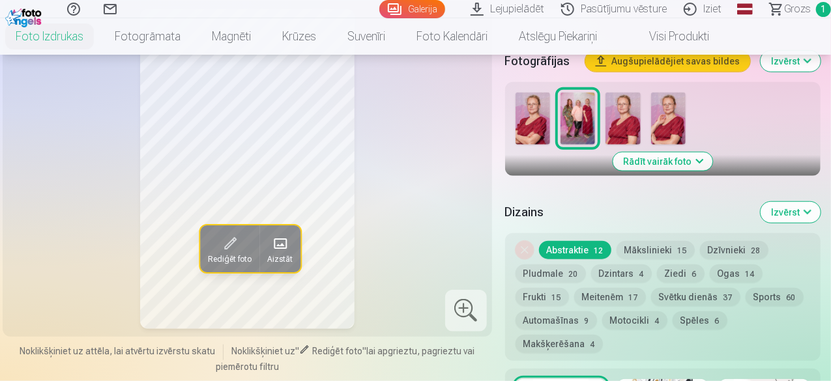
scroll to position [444, 0]
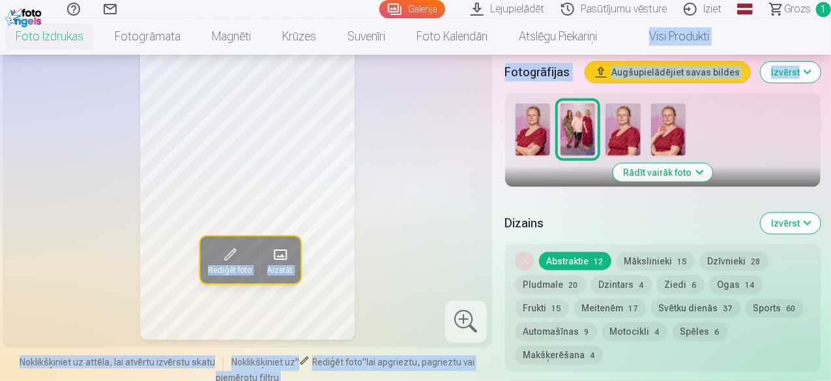
drag, startPoint x: 830, startPoint y: 42, endPoint x: 833, endPoint y: 35, distance: 7.9
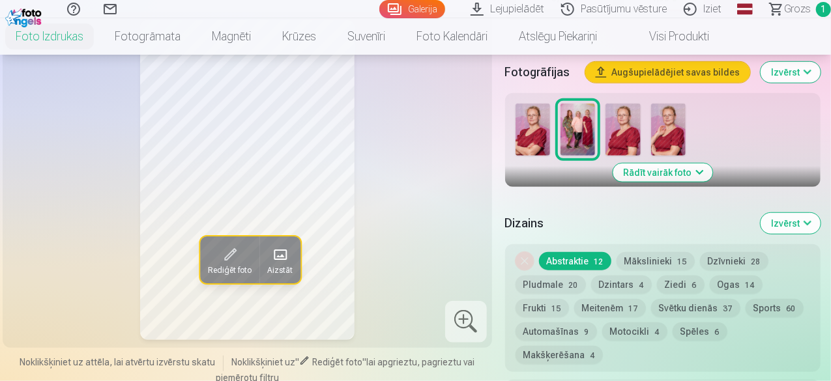
click at [498, 157] on div "Rediģēt foto Aizstāt Noklikšķiniet uz attēla, lai atvērtu izvērstu skatu Noklik…" at bounding box center [415, 171] width 810 height 990
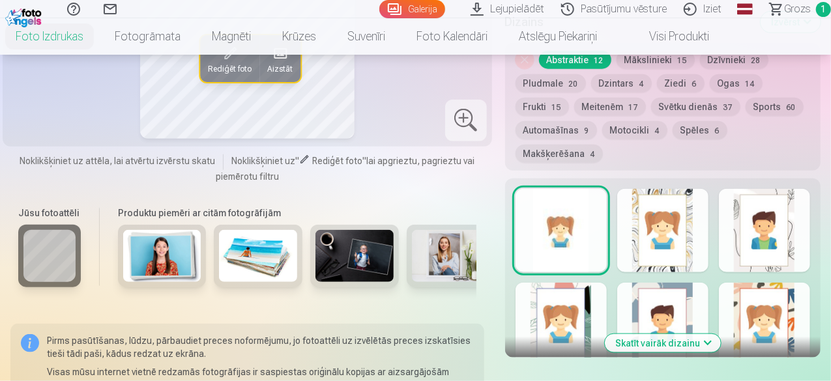
scroll to position [651, 0]
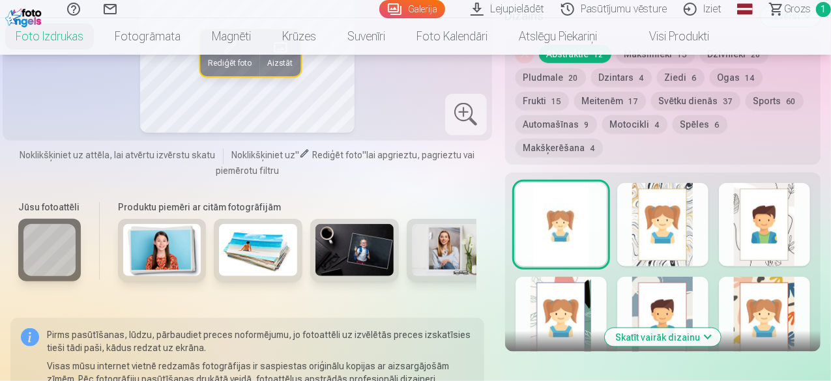
click at [691, 328] on button "Skatīt vairāk dizainu" at bounding box center [663, 337] width 116 height 18
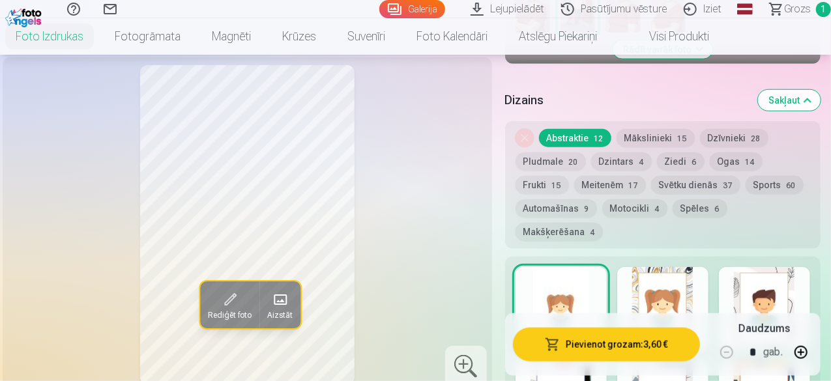
scroll to position [568, 0]
click at [685, 152] on button "Ziedi 6" at bounding box center [681, 161] width 48 height 18
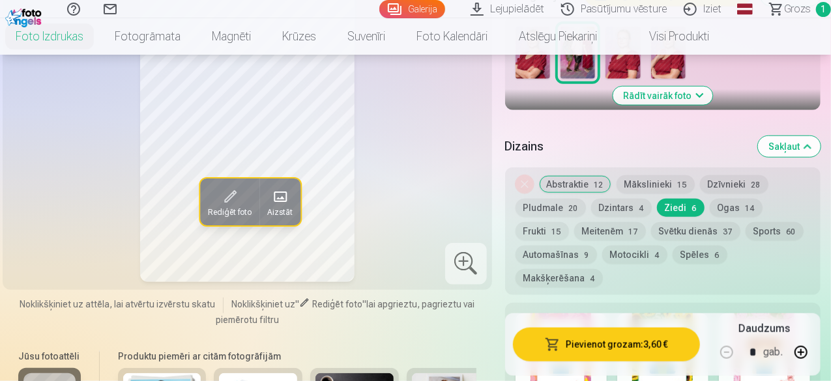
scroll to position [543, 0]
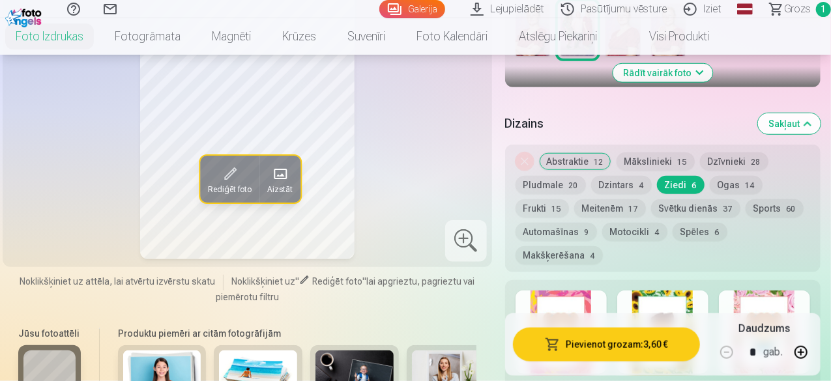
click at [663, 199] on button "Svētku dienās 37" at bounding box center [695, 208] width 89 height 18
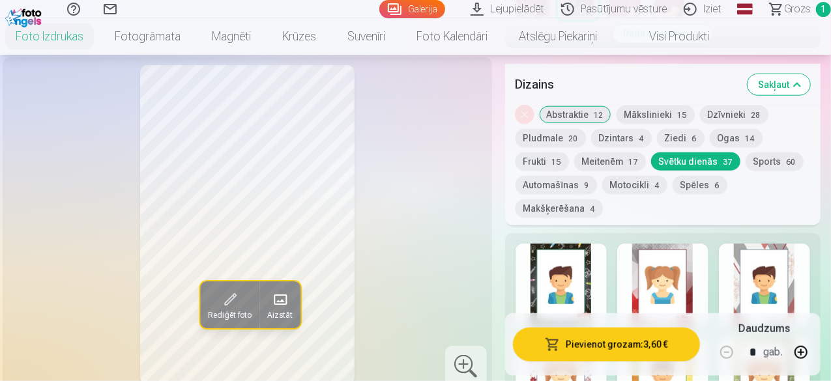
scroll to position [575, 0]
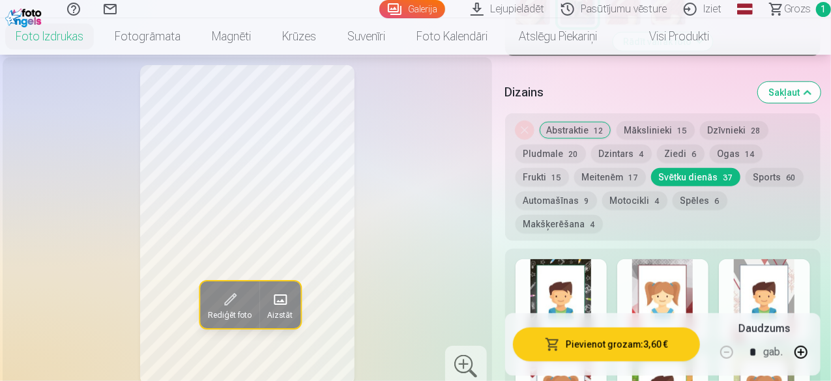
click at [679, 272] on div at bounding box center [662, 300] width 91 height 83
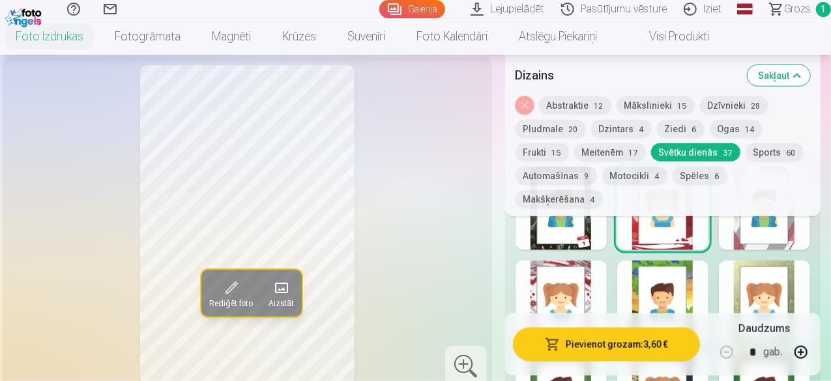
scroll to position [702, 0]
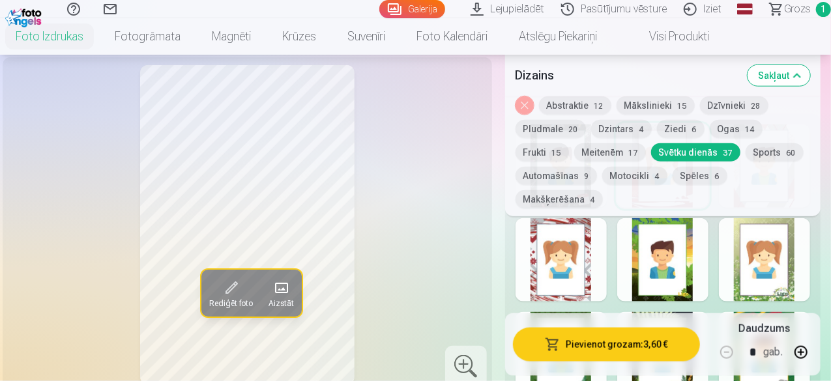
click at [566, 231] on div at bounding box center [560, 259] width 91 height 83
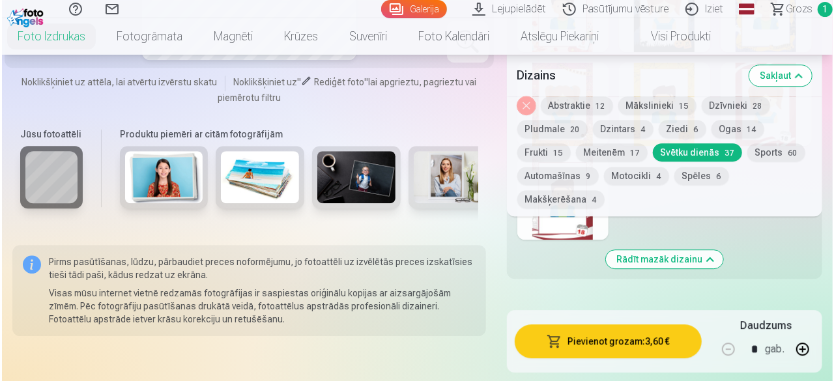
scroll to position [1831, 0]
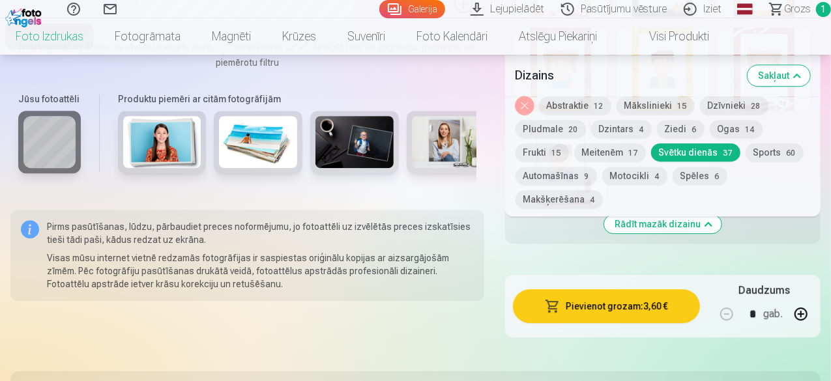
click at [637, 289] on button "Pievienot grozam : 3,60 €" at bounding box center [606, 306] width 187 height 34
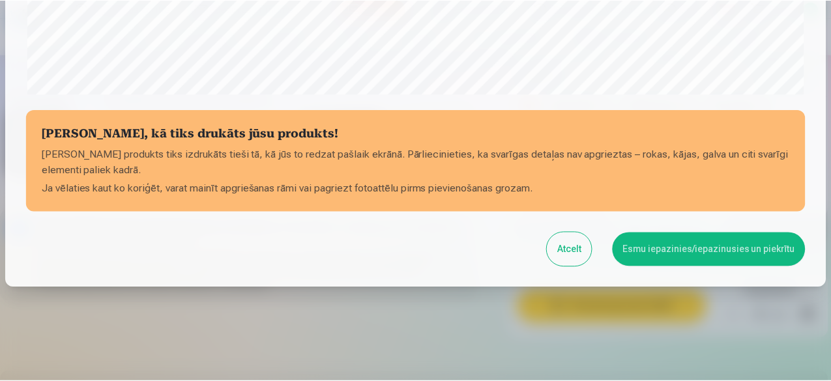
scroll to position [547, 0]
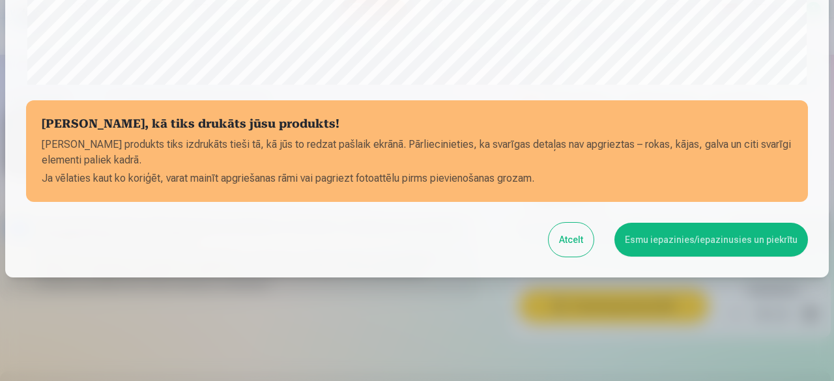
click at [670, 236] on button "Esmu iepazinies/iepazinusies un piekrītu" at bounding box center [711, 240] width 194 height 34
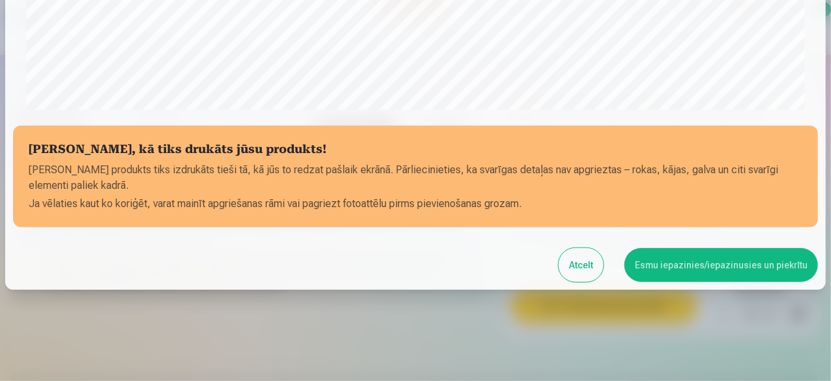
scroll to position [545, 0]
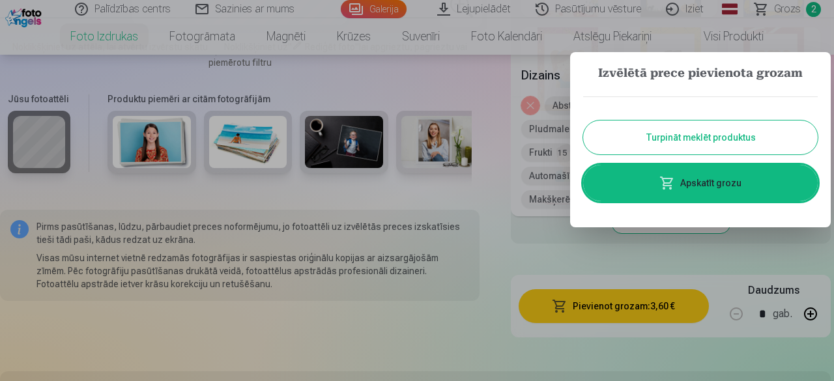
click at [644, 139] on button "Turpināt meklēt produktus" at bounding box center [700, 138] width 235 height 34
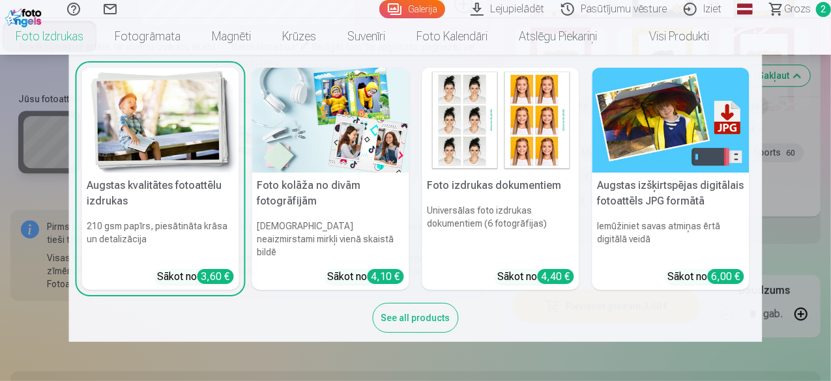
click at [420, 315] on div "See all products" at bounding box center [416, 318] width 86 height 30
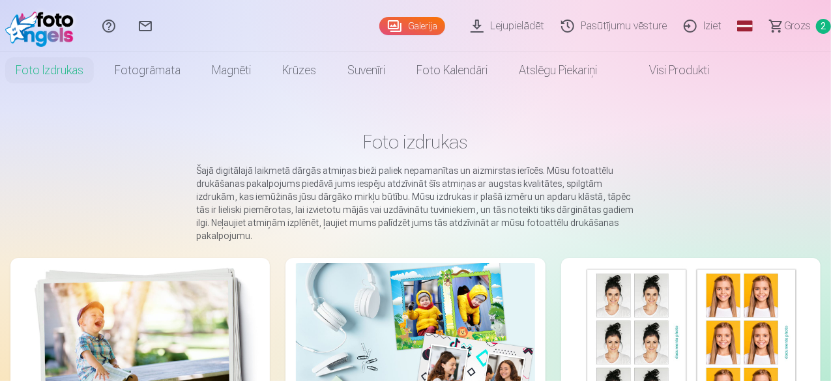
click at [644, 68] on span at bounding box center [636, 71] width 16 height 16
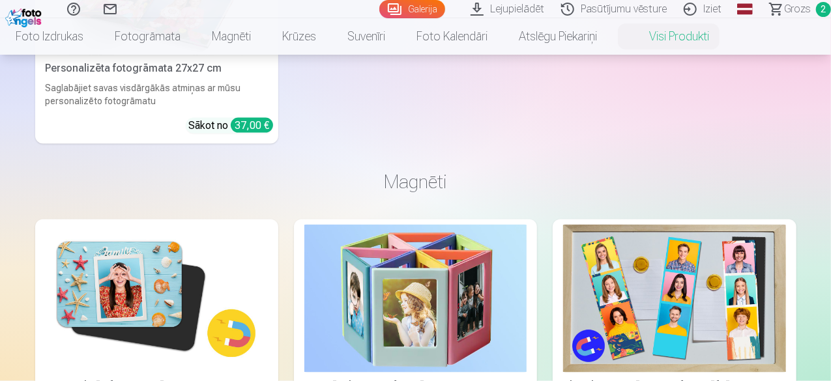
scroll to position [838, 0]
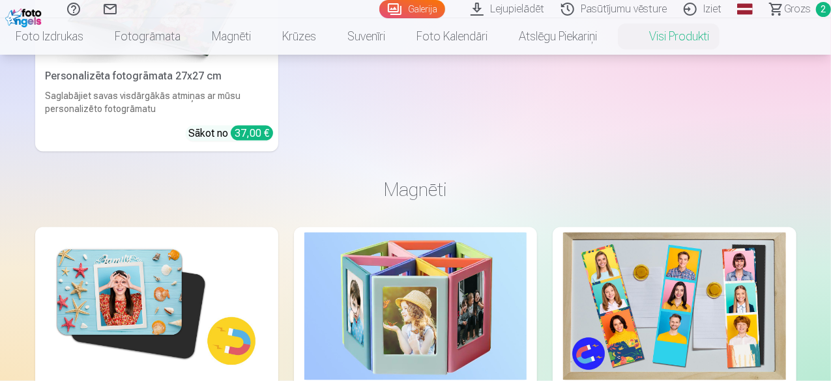
click at [486, 9] on link "Lejupielādēt" at bounding box center [509, 9] width 91 height 18
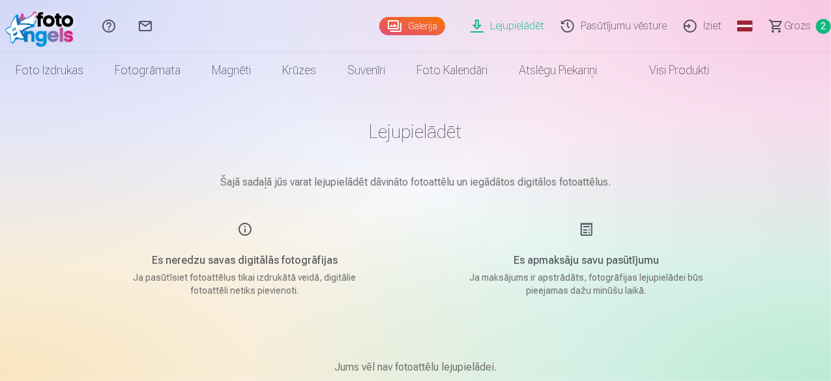
click at [792, 23] on span "Grozs" at bounding box center [797, 26] width 27 height 16
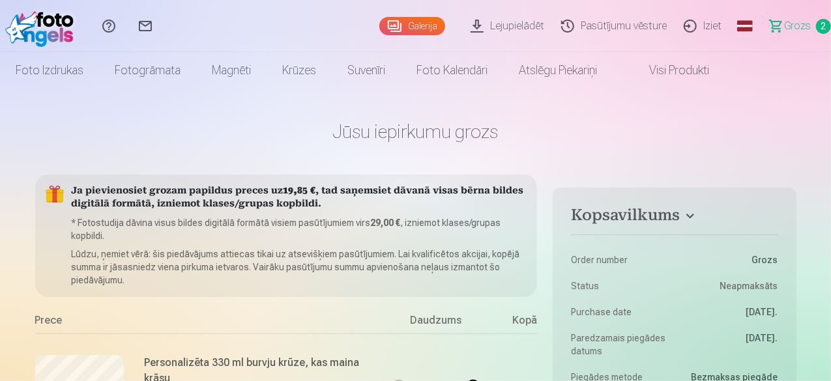
drag, startPoint x: 830, startPoint y: 26, endPoint x: 833, endPoint y: 62, distance: 36.0
click at [830, 62] on html "Palīdzības centrs Sazinies ar mums Galerija Lejupielādēt Pasūtījumu vēsture Izi…" at bounding box center [415, 190] width 831 height 381
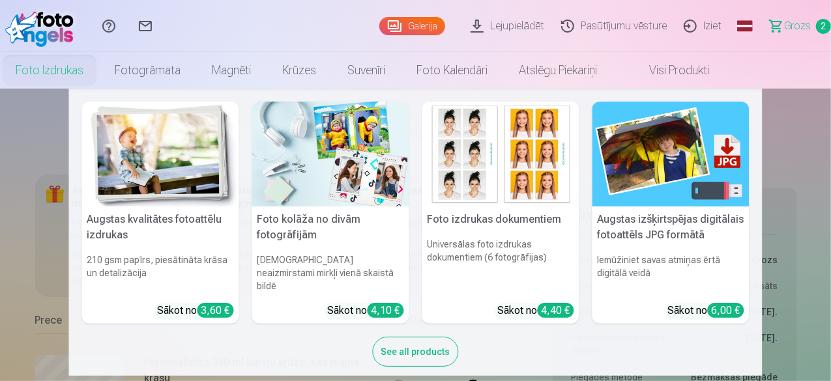
click at [99, 72] on link "Foto izdrukas" at bounding box center [49, 70] width 99 height 36
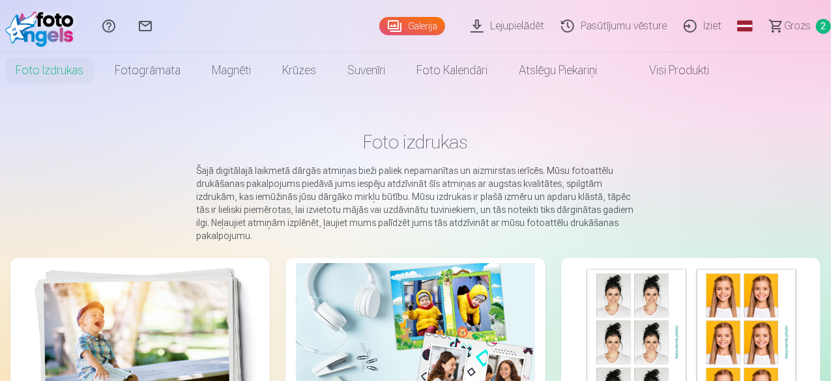
click at [142, 342] on img at bounding box center [140, 342] width 238 height 159
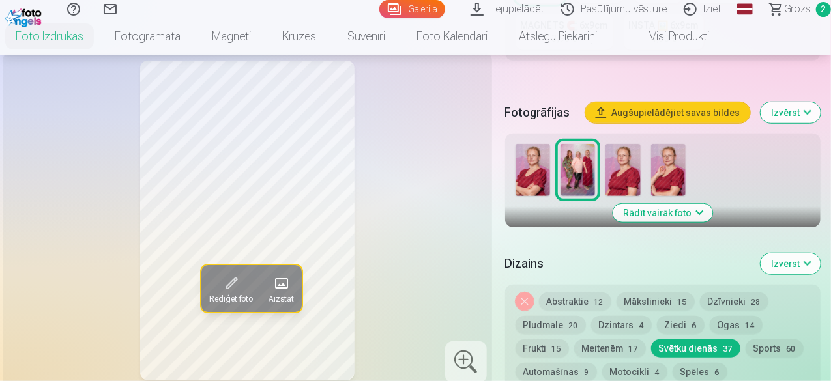
scroll to position [392, 0]
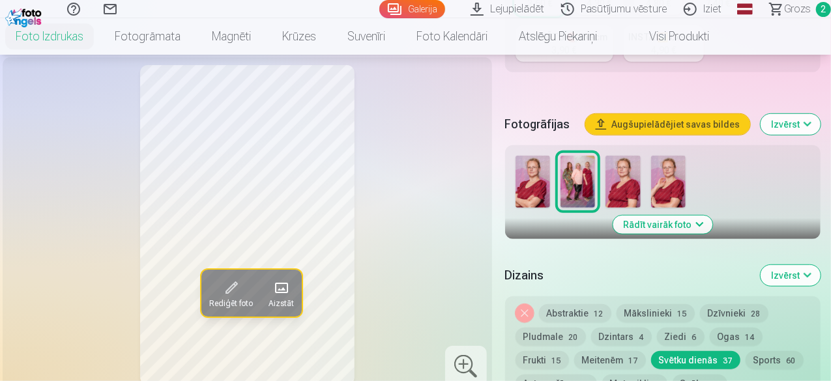
click at [682, 162] on img at bounding box center [668, 182] width 35 height 52
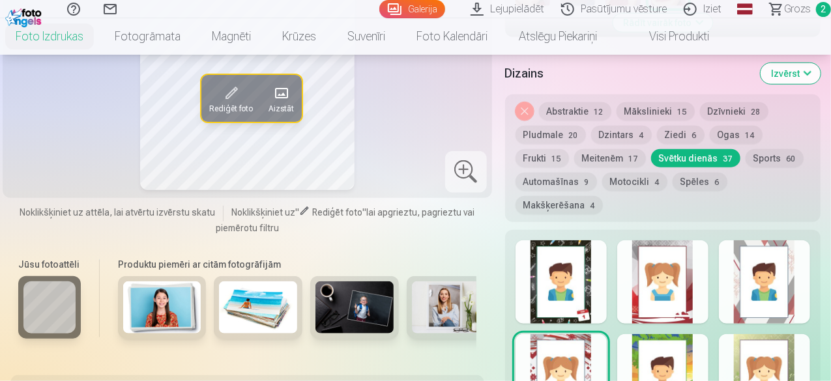
scroll to position [599, 0]
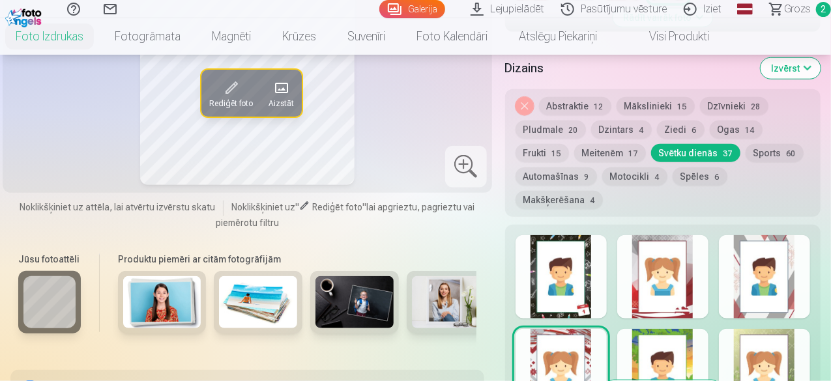
click at [688, 255] on div at bounding box center [662, 276] width 91 height 83
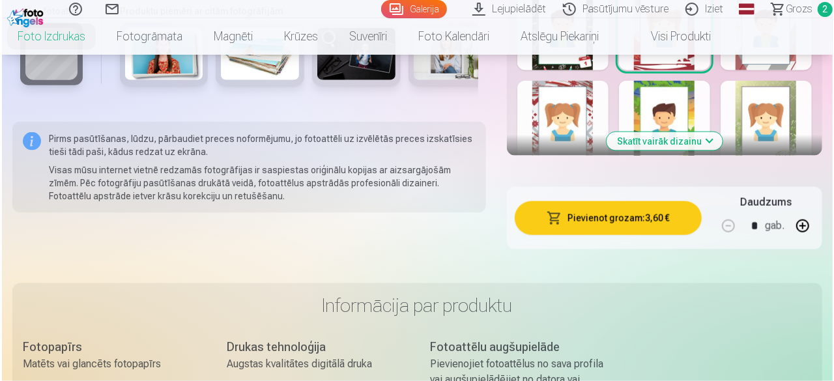
scroll to position [835, 0]
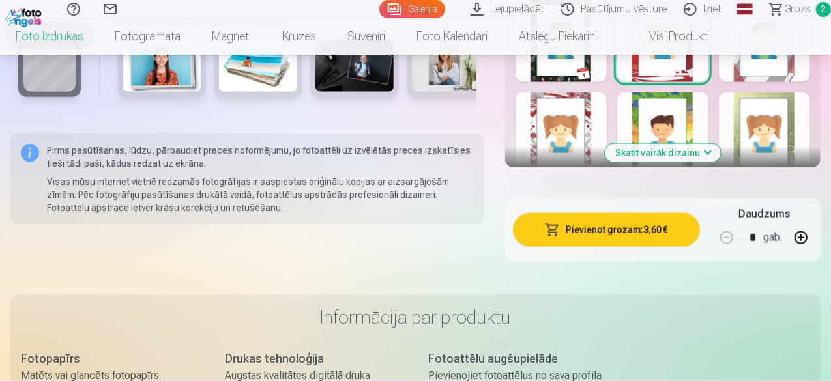
click at [623, 213] on button "Pievienot grozam : 3,60 €" at bounding box center [606, 230] width 187 height 34
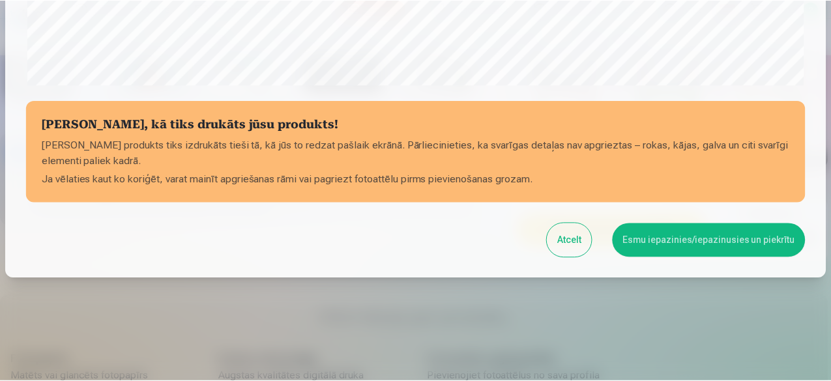
scroll to position [547, 0]
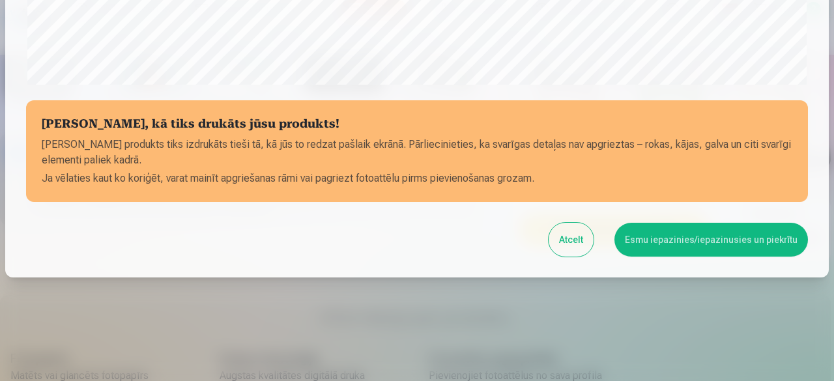
click at [673, 235] on button "Esmu iepazinies/iepazinusies un piekrītu" at bounding box center [711, 240] width 194 height 34
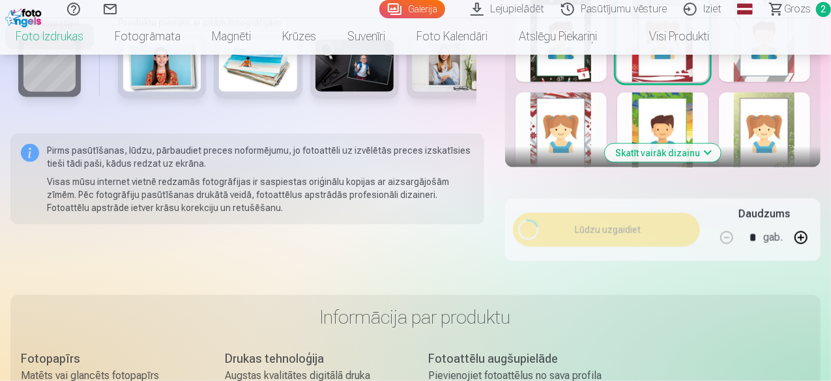
scroll to position [545, 0]
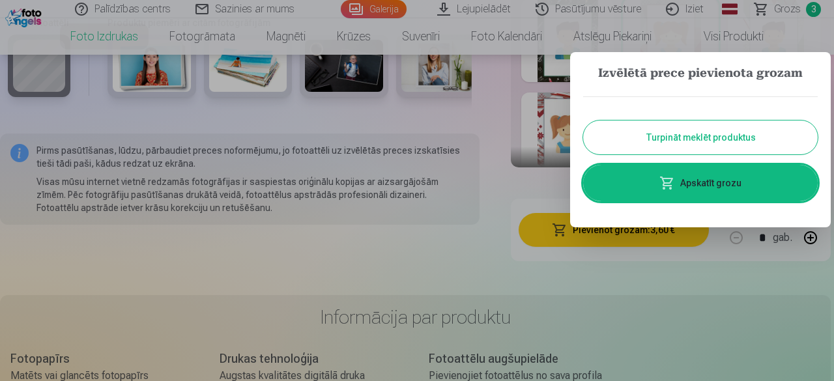
click at [678, 177] on link "Apskatīt grozu" at bounding box center [700, 183] width 235 height 36
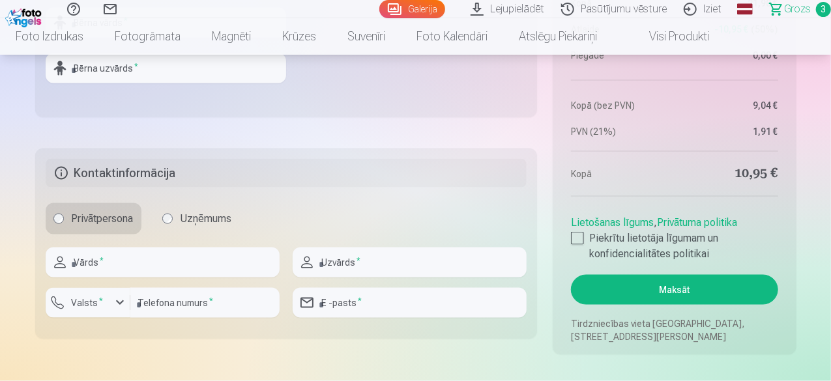
scroll to position [993, 0]
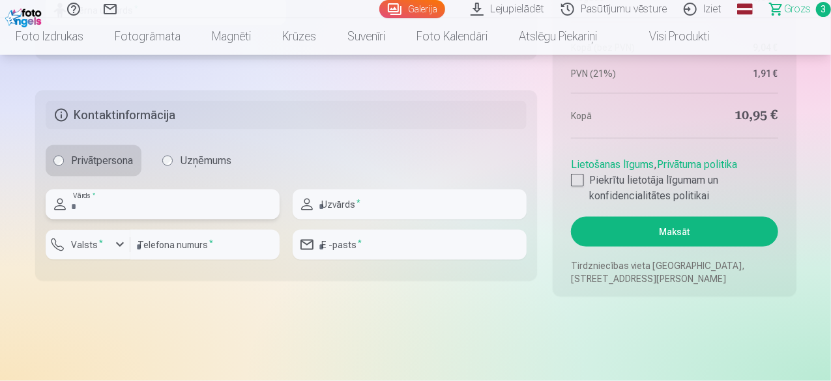
click at [177, 207] on input "text" at bounding box center [163, 205] width 234 height 30
type input "****"
click at [353, 209] on input "text" at bounding box center [410, 205] width 234 height 30
type input "*******"
click at [209, 244] on input "********" at bounding box center [204, 245] width 149 height 30
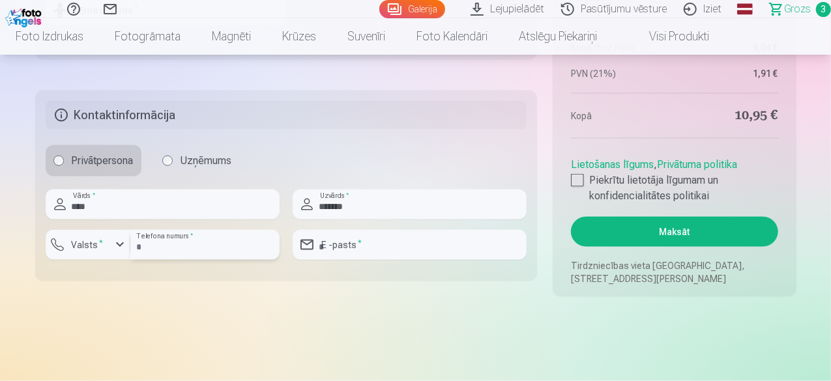
type input "*"
type input "********"
click at [336, 240] on input "email" at bounding box center [410, 245] width 234 height 30
type input "**********"
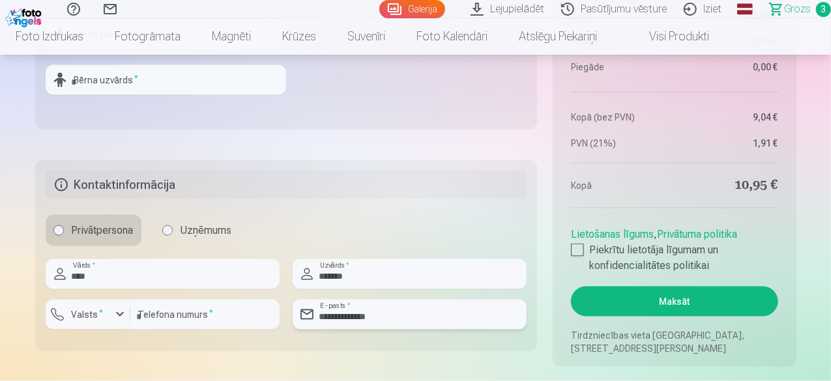
scroll to position [859, 0]
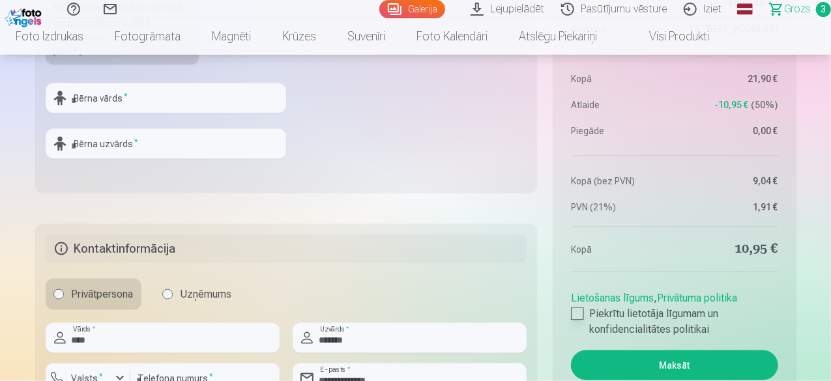
click at [582, 312] on div at bounding box center [577, 314] width 13 height 13
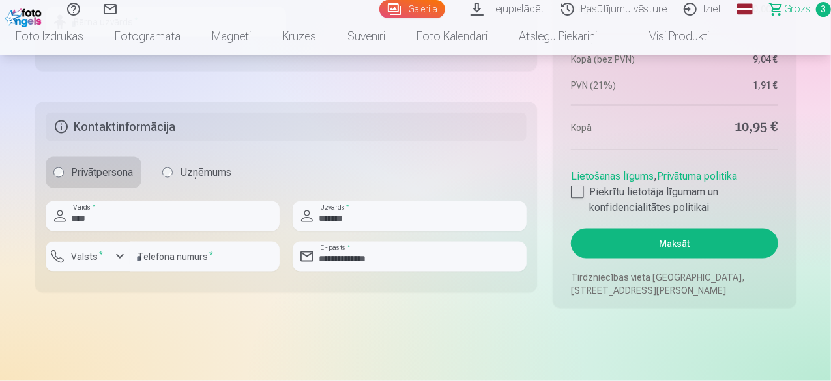
scroll to position [964, 0]
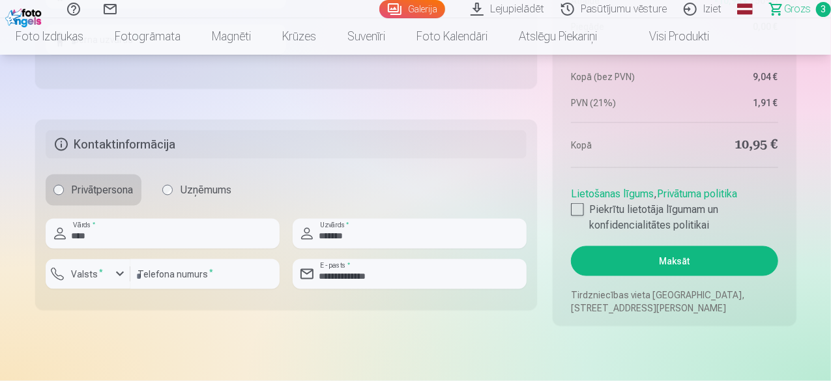
click at [712, 259] on button "Maksāt" at bounding box center [674, 261] width 207 height 30
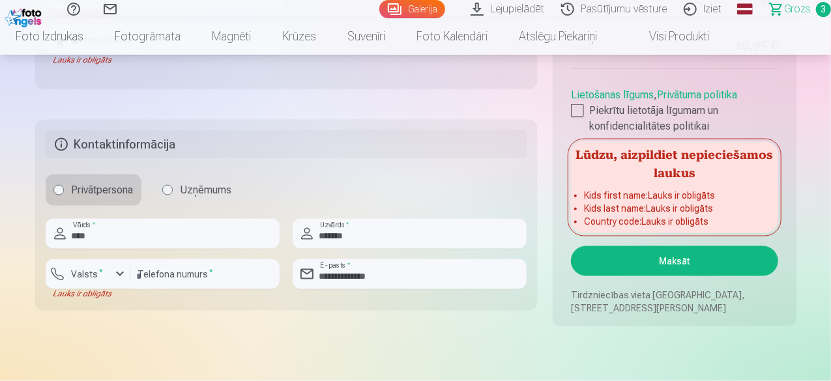
click at [702, 217] on li "Country code : Lauks ir obligāts" at bounding box center [674, 221] width 180 height 13
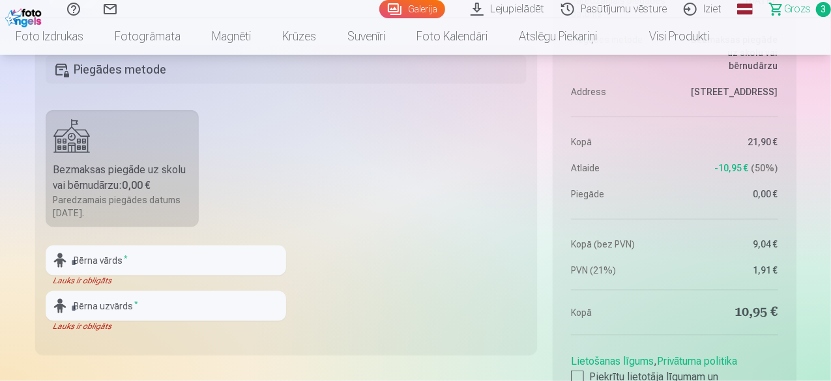
scroll to position [691, 0]
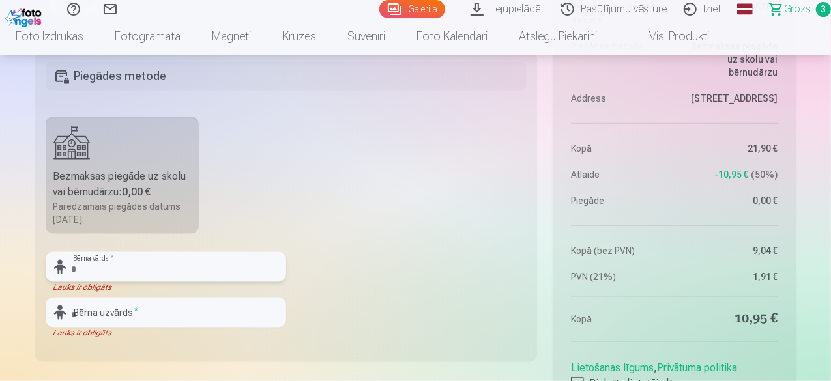
click at [158, 253] on input "text" at bounding box center [166, 267] width 240 height 30
type input "*"
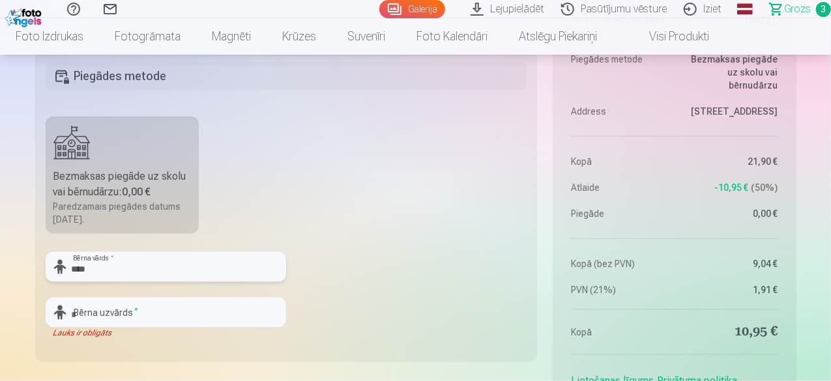
type input "****"
click at [167, 313] on input "text" at bounding box center [166, 313] width 240 height 30
type input "*******"
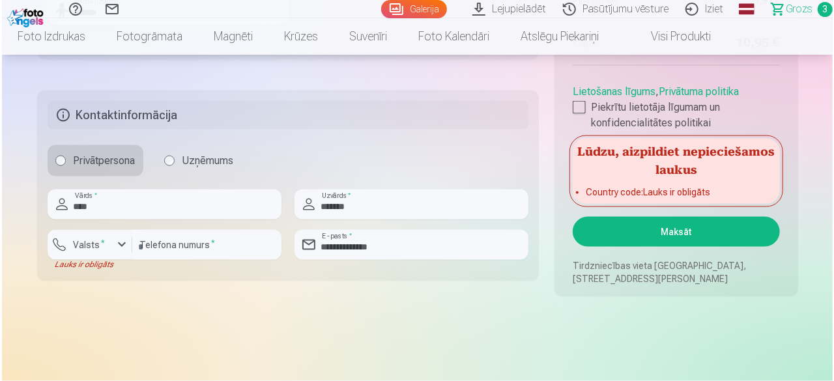
scroll to position [999, 0]
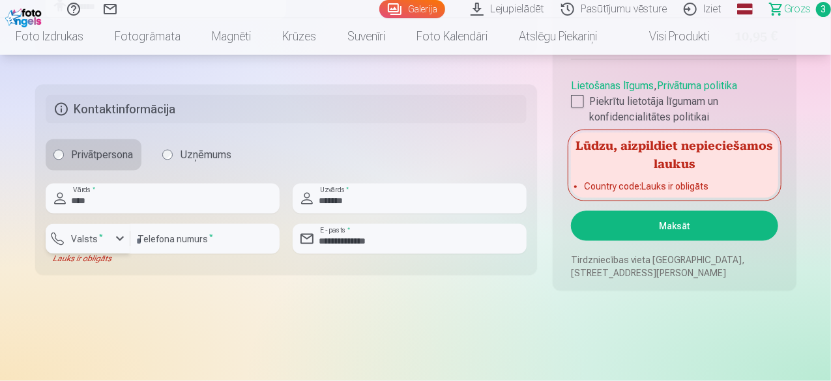
click at [121, 233] on div "button" at bounding box center [120, 239] width 16 height 16
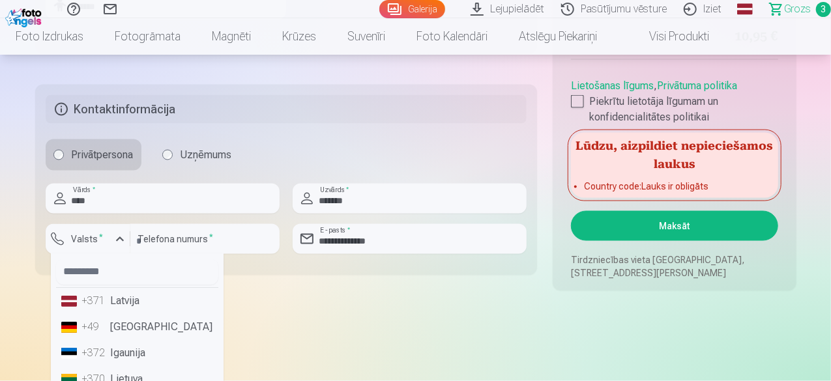
click at [141, 303] on li "+371 Latvija" at bounding box center [137, 302] width 162 height 26
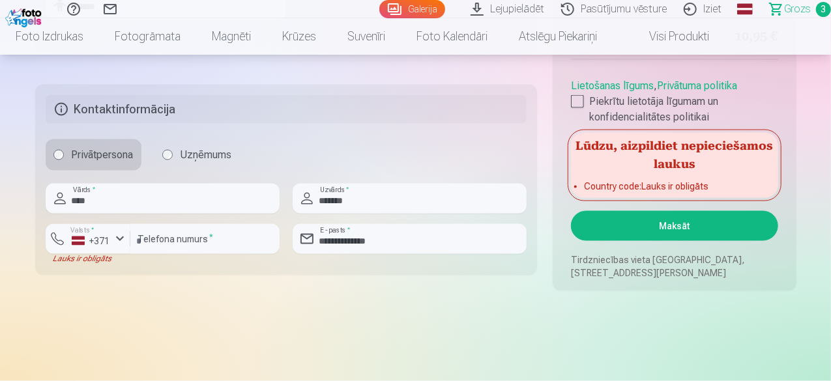
click at [728, 225] on button "Maksāt" at bounding box center [674, 226] width 207 height 30
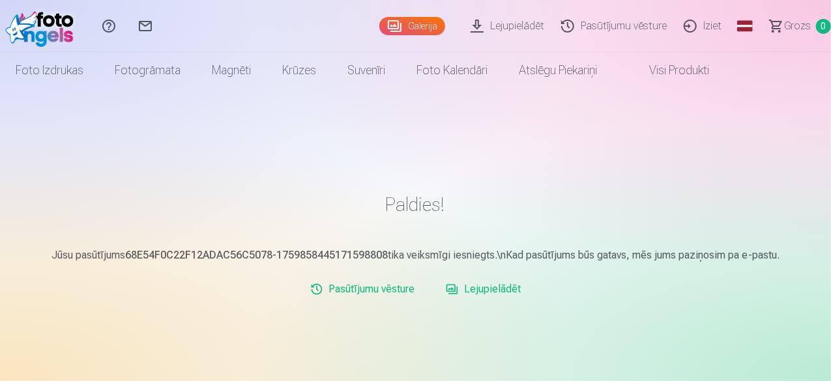
click at [472, 291] on link "Lejupielādēt" at bounding box center [482, 289] width 85 height 26
